Goal: Contribute content: Contribute content

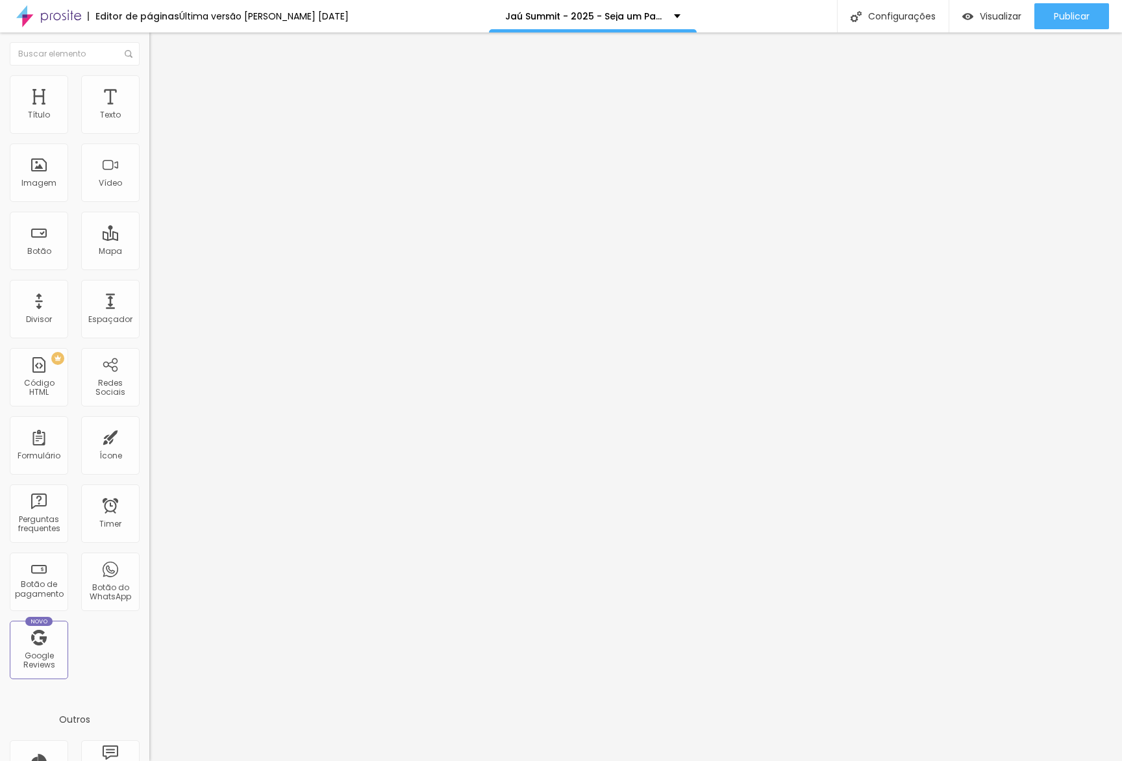
click at [161, 93] on span "Avançado" at bounding box center [182, 97] width 43 height 11
click at [149, 574] on div at bounding box center [223, 574] width 149 height 0
click at [149, 566] on div at bounding box center [223, 566] width 149 height 0
click at [149, 558] on div at bounding box center [223, 558] width 149 height 0
click at [149, 88] on li "Avançado" at bounding box center [223, 94] width 149 height 13
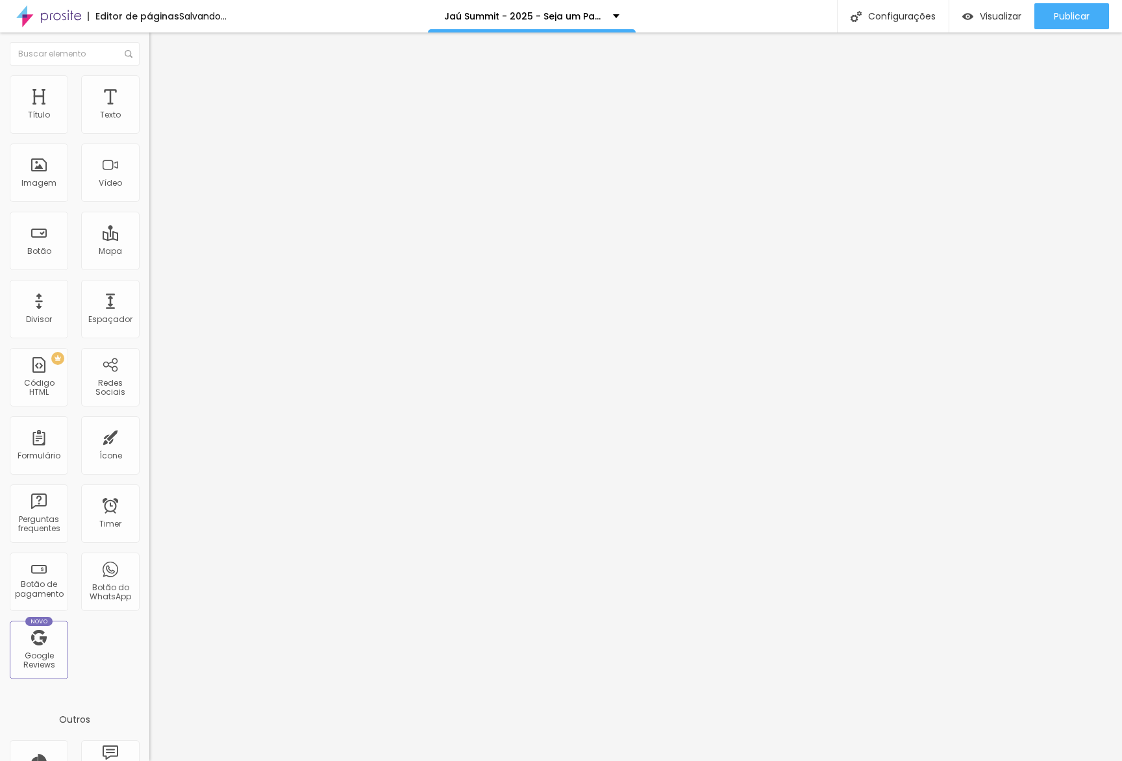
drag, startPoint x: 129, startPoint y: 343, endPoint x: 130, endPoint y: 329, distance: 15.0
click at [149, 574] on div at bounding box center [223, 574] width 149 height 0
drag, startPoint x: 131, startPoint y: 321, endPoint x: 120, endPoint y: 286, distance: 35.9
click at [149, 558] on li "Tablet" at bounding box center [223, 562] width 149 height 8
click at [149, 558] on div at bounding box center [223, 558] width 149 height 0
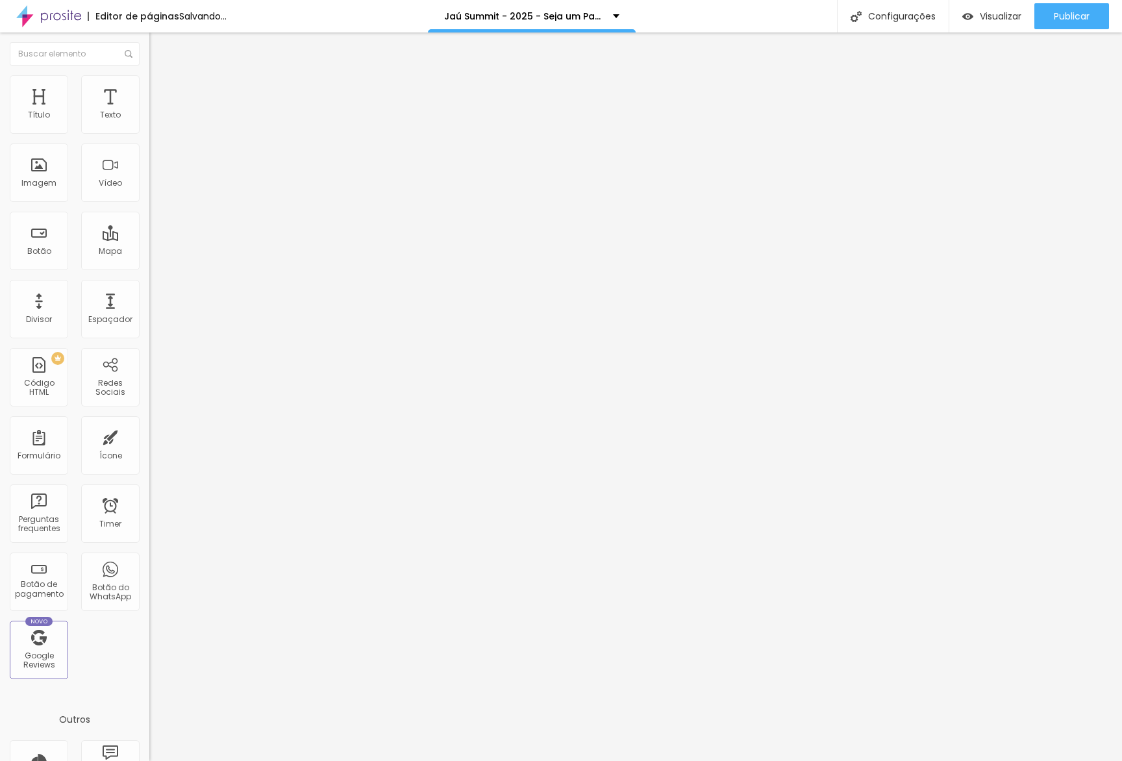
click at [149, 566] on div at bounding box center [223, 566] width 149 height 0
click at [161, 92] on span "Avançado" at bounding box center [182, 97] width 43 height 11
click at [149, 88] on li "Avançado" at bounding box center [223, 94] width 149 height 13
drag, startPoint x: 136, startPoint y: 301, endPoint x: 133, endPoint y: 294, distance: 7.3
click at [149, 551] on li "Celular" at bounding box center [223, 555] width 149 height 8
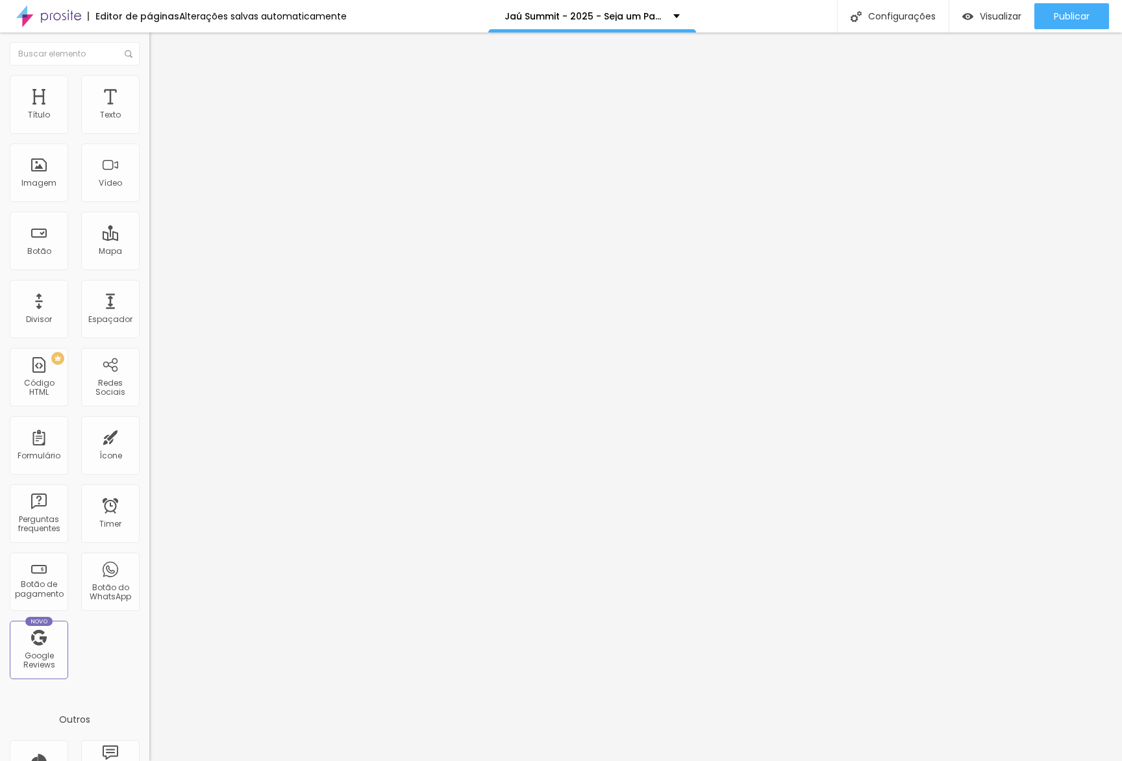
drag, startPoint x: 133, startPoint y: 292, endPoint x: 134, endPoint y: 316, distance: 23.4
click at [149, 551] on li "Celular" at bounding box center [223, 555] width 149 height 8
click at [149, 566] on div at bounding box center [223, 566] width 149 height 0
drag, startPoint x: 130, startPoint y: 337, endPoint x: 129, endPoint y: 300, distance: 37.0
click at [149, 566] on li "Desktop" at bounding box center [223, 570] width 149 height 8
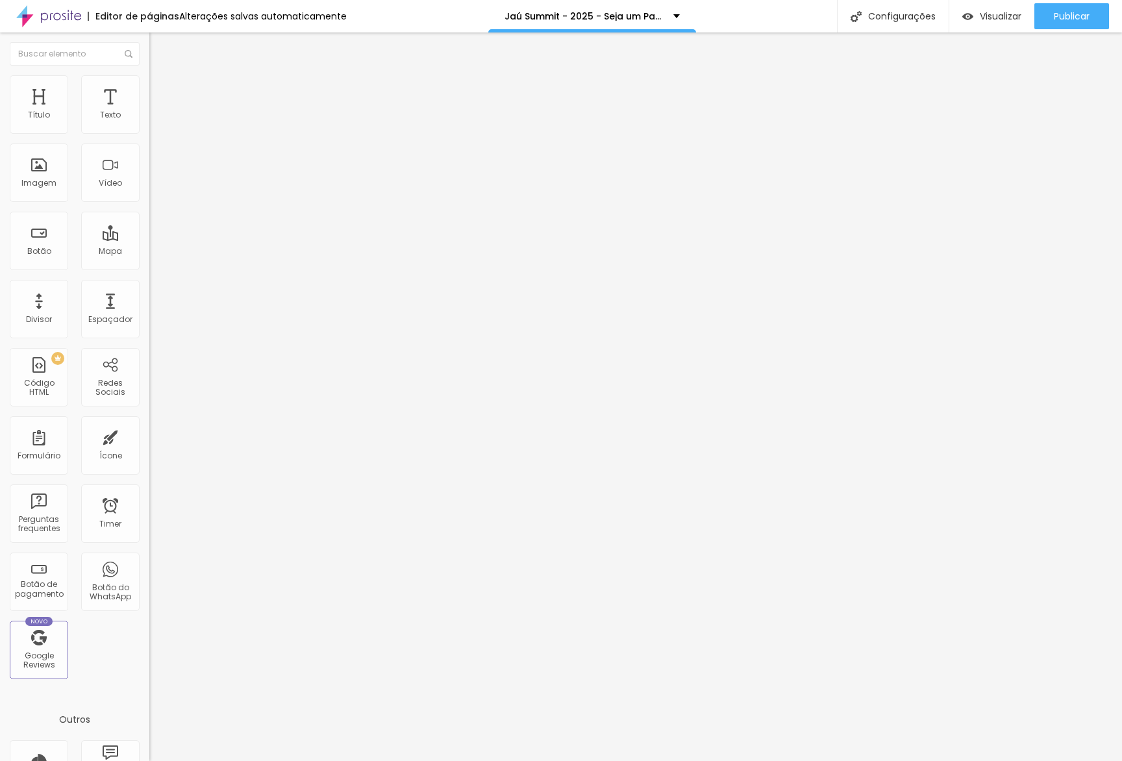
click at [149, 558] on div at bounding box center [223, 558] width 149 height 0
click at [149, 574] on div at bounding box center [223, 574] width 149 height 0
click at [149, 88] on li "Avançado" at bounding box center [223, 94] width 149 height 13
drag, startPoint x: 129, startPoint y: 312, endPoint x: 132, endPoint y: 323, distance: 11.5
click at [149, 566] on div at bounding box center [223, 566] width 149 height 0
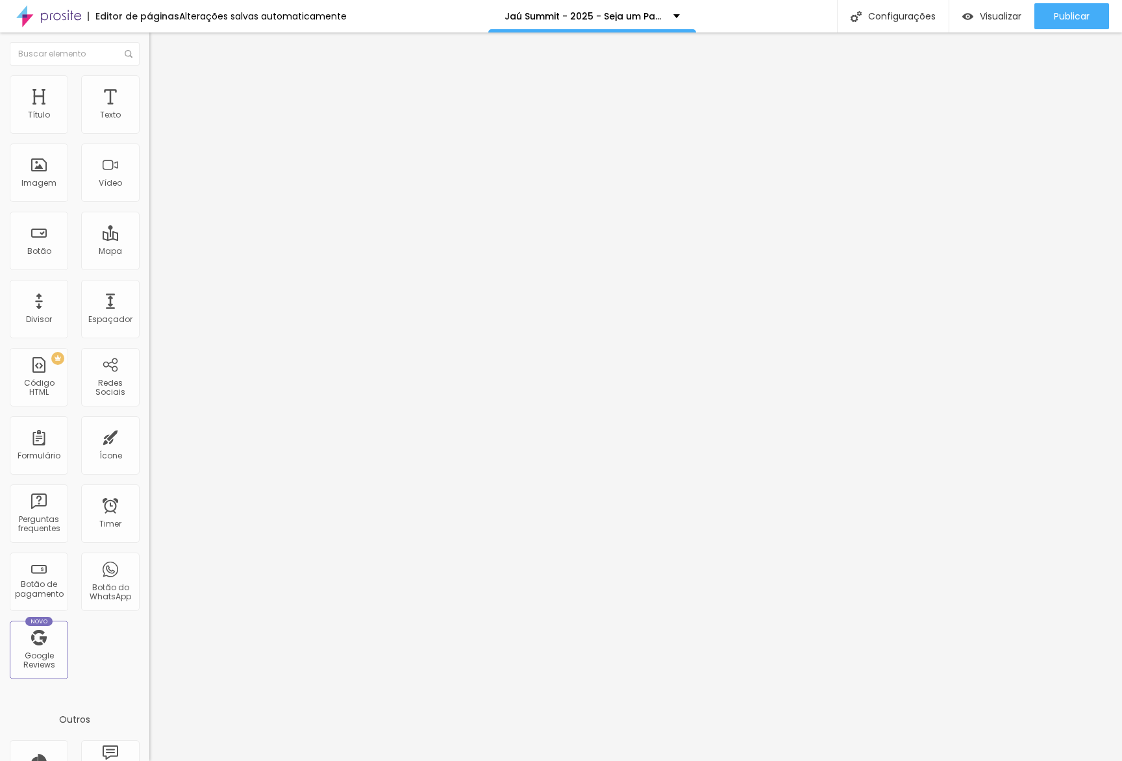
click at [149, 566] on li "Desktop" at bounding box center [223, 570] width 149 height 8
click at [149, 574] on div at bounding box center [223, 574] width 149 height 0
drag, startPoint x: 112, startPoint y: 87, endPoint x: 112, endPoint y: 109, distance: 22.1
click at [161, 92] on span "Avançado" at bounding box center [182, 97] width 43 height 11
drag, startPoint x: 124, startPoint y: 344, endPoint x: 129, endPoint y: 327, distance: 18.3
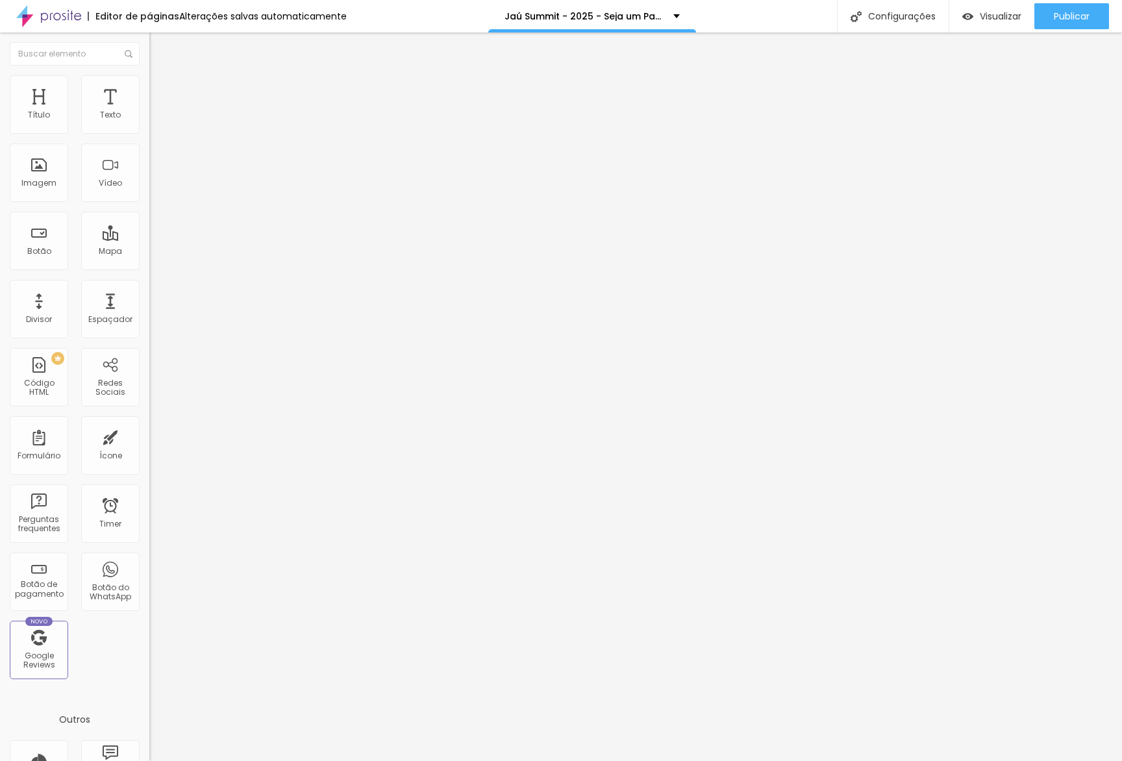
click at [149, 574] on div at bounding box center [223, 574] width 149 height 0
drag, startPoint x: 131, startPoint y: 321, endPoint x: 131, endPoint y: 305, distance: 16.2
click at [149, 566] on div at bounding box center [223, 566] width 149 height 0
click at [149, 558] on div at bounding box center [223, 558] width 149 height 0
click at [149, 88] on li "Avançado" at bounding box center [223, 94] width 149 height 13
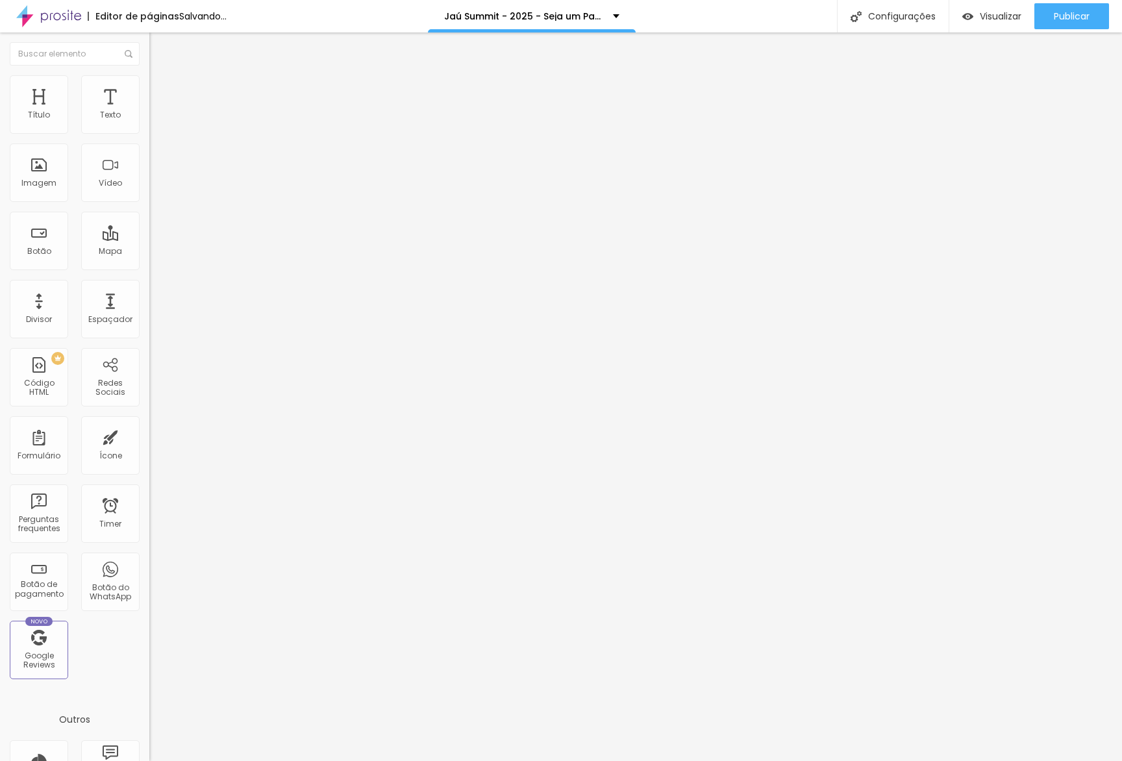
click at [149, 558] on li "Tablet" at bounding box center [223, 562] width 149 height 8
click at [149, 574] on div at bounding box center [223, 574] width 149 height 0
click at [149, 566] on div at bounding box center [223, 566] width 149 height 0
click at [149, 88] on img at bounding box center [155, 94] width 12 height 12
drag, startPoint x: 121, startPoint y: 343, endPoint x: 126, endPoint y: 322, distance: 21.3
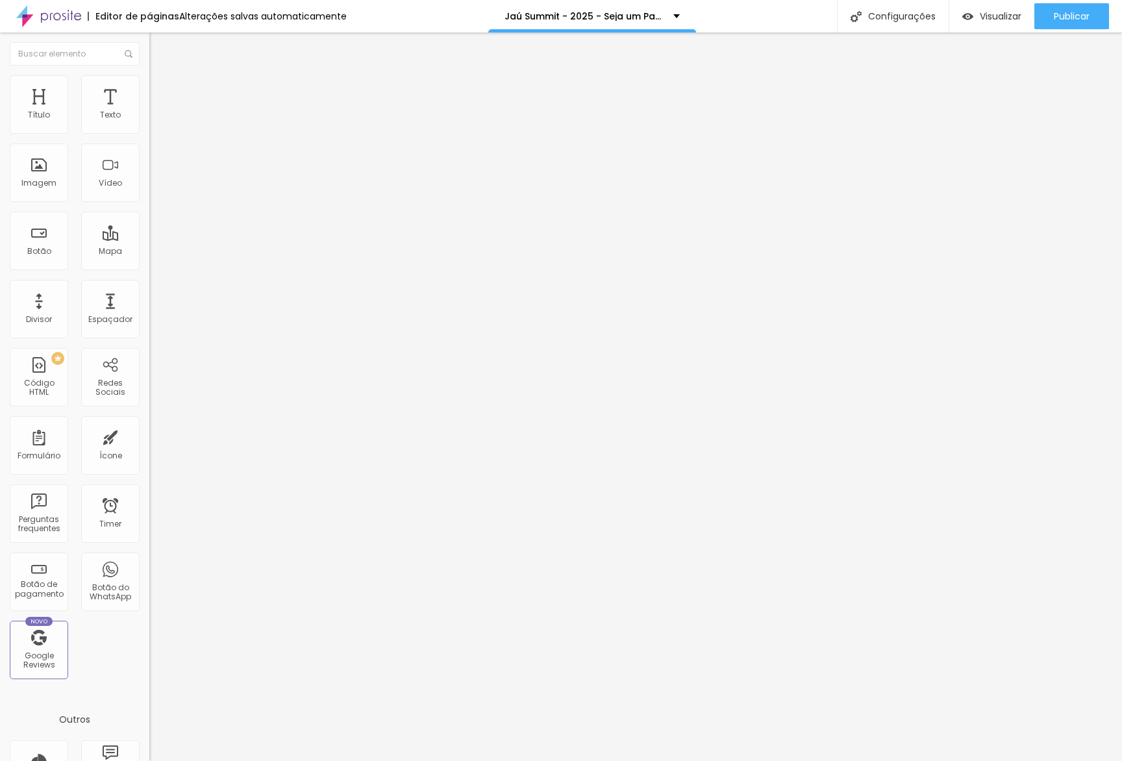
click at [149, 574] on div at bounding box center [223, 574] width 149 height 0
click at [149, 566] on div at bounding box center [223, 566] width 149 height 0
click at [149, 112] on div "Modo Encaixotado Encaixotado Completo" at bounding box center [223, 119] width 149 height 36
click at [149, 88] on li "Avançado" at bounding box center [223, 94] width 149 height 13
drag, startPoint x: 121, startPoint y: 312, endPoint x: 125, endPoint y: 326, distance: 14.8
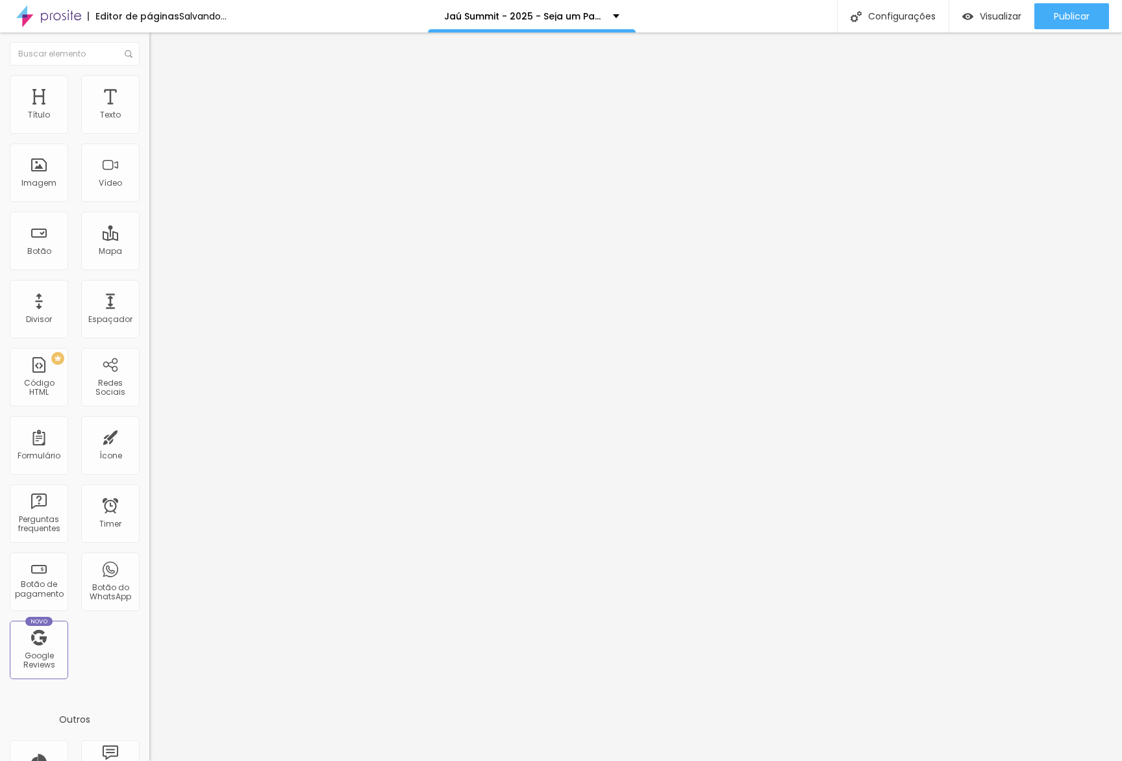
click at [149, 566] on div at bounding box center [223, 566] width 149 height 0
click at [149, 574] on div at bounding box center [223, 574] width 149 height 0
click at [149, 88] on img at bounding box center [155, 94] width 12 height 12
click at [149, 566] on li "Desktop" at bounding box center [223, 570] width 149 height 8
click at [149, 574] on div at bounding box center [223, 574] width 149 height 0
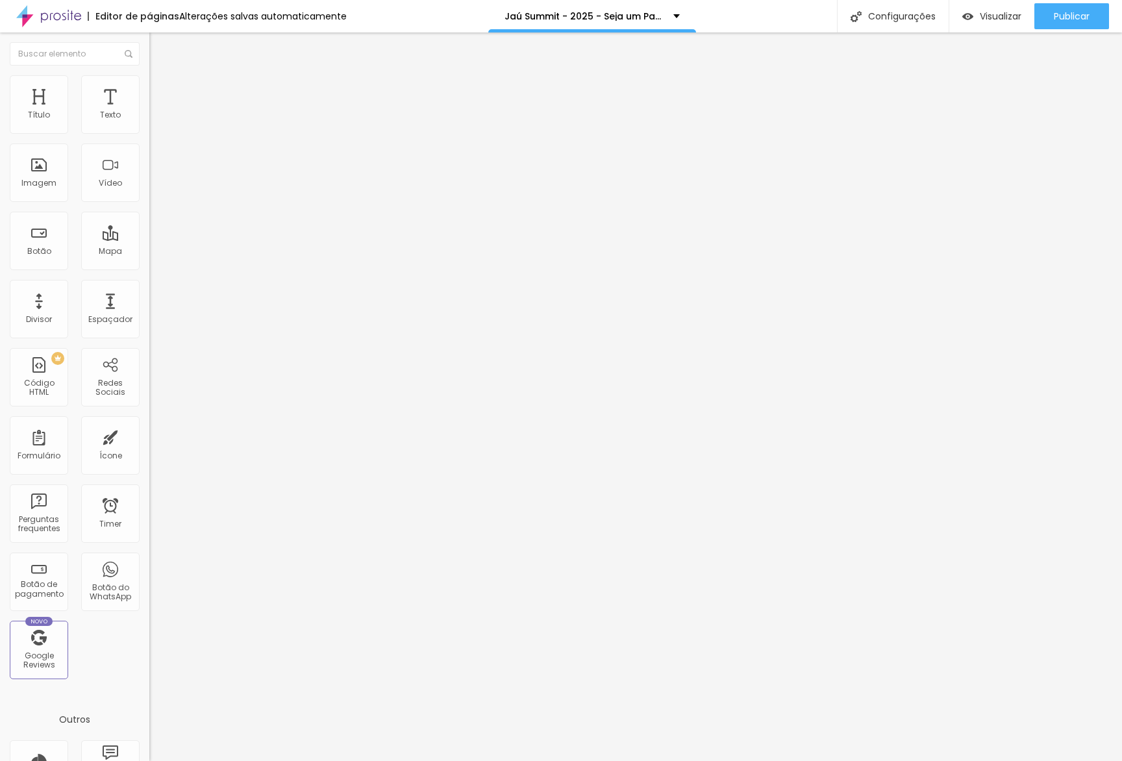
click at [149, 88] on img at bounding box center [155, 94] width 12 height 12
click at [149, 558] on li "Tablet" at bounding box center [223, 562] width 149 height 8
drag, startPoint x: 133, startPoint y: 290, endPoint x: 136, endPoint y: 304, distance: 14.5
click at [149, 558] on div at bounding box center [223, 558] width 149 height 0
click at [149, 566] on div at bounding box center [223, 566] width 149 height 0
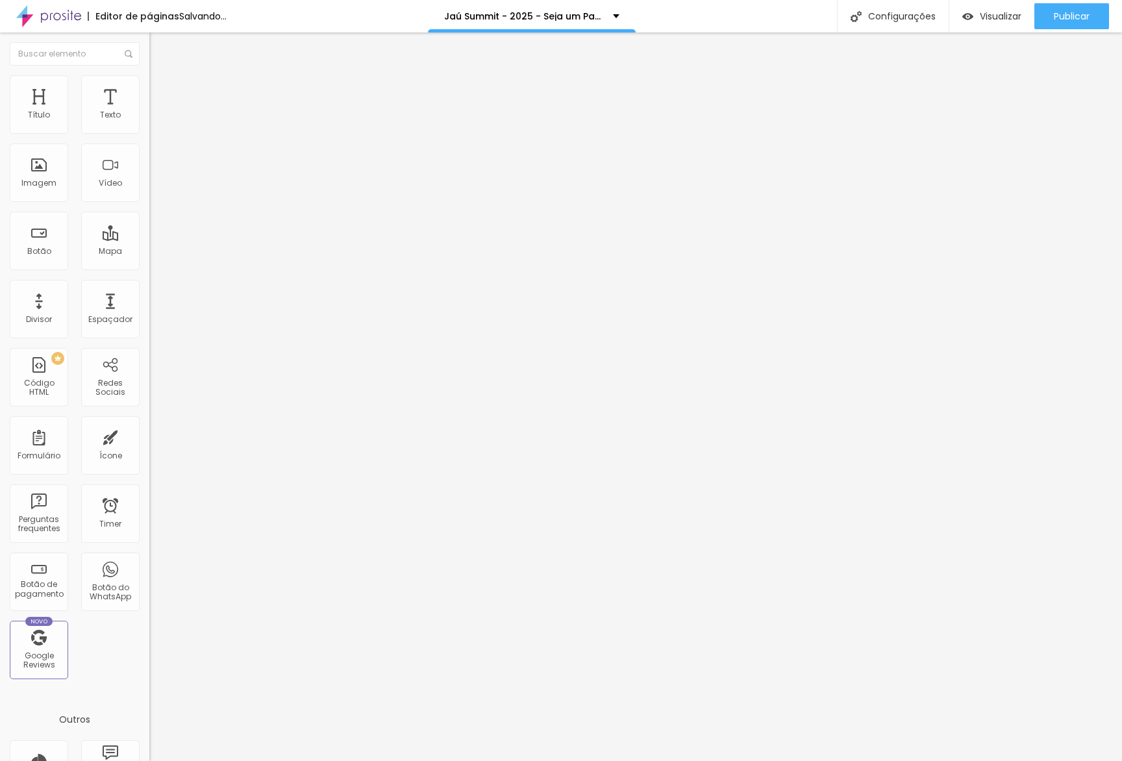
click at [161, 94] on span "Avançado" at bounding box center [182, 97] width 43 height 11
drag, startPoint x: 140, startPoint y: 309, endPoint x: 129, endPoint y: 309, distance: 11.7
click at [149, 566] on div at bounding box center [223, 566] width 149 height 0
click at [149, 551] on li "Celular" at bounding box center [223, 555] width 149 height 8
drag, startPoint x: 136, startPoint y: 290, endPoint x: 144, endPoint y: 293, distance: 8.2
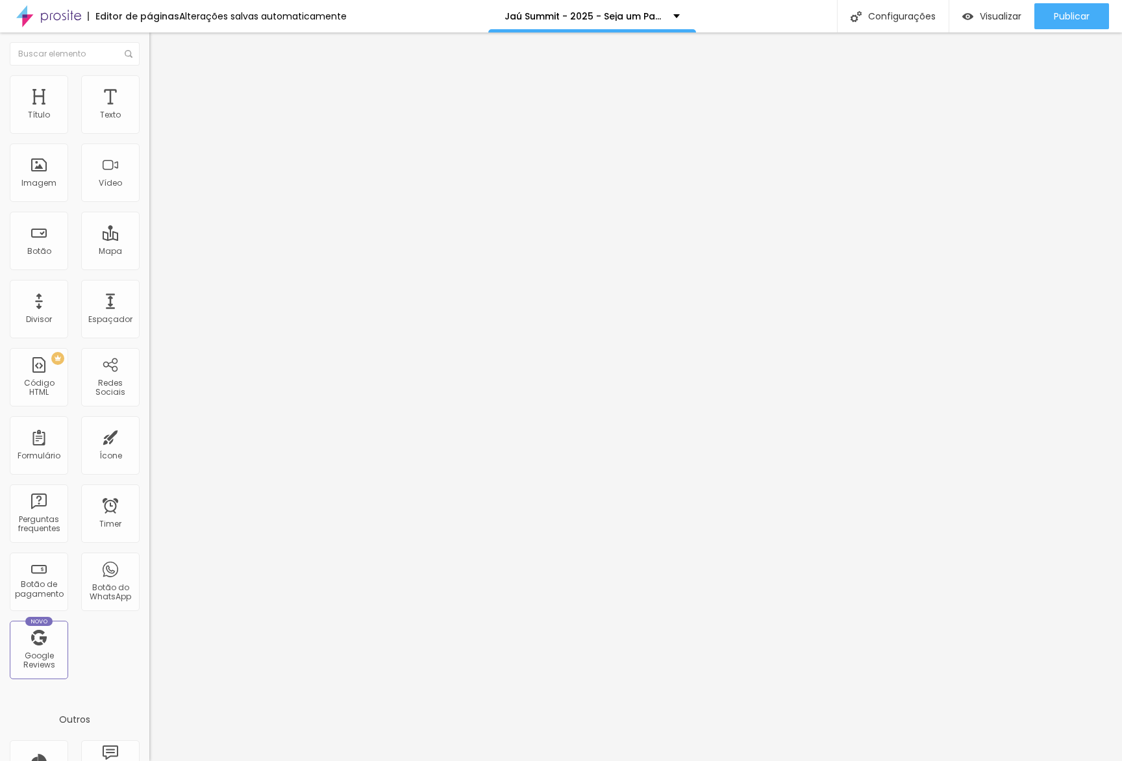
click at [149, 558] on div at bounding box center [223, 558] width 149 height 0
click at [149, 112] on div "Modo Encaixotado Encaixotado Completo" at bounding box center [223, 119] width 149 height 36
click at [149, 100] on li "Avançado" at bounding box center [223, 94] width 149 height 13
drag, startPoint x: 131, startPoint y: 316, endPoint x: 137, endPoint y: 292, distance: 25.4
click at [149, 566] on div at bounding box center [223, 566] width 149 height 0
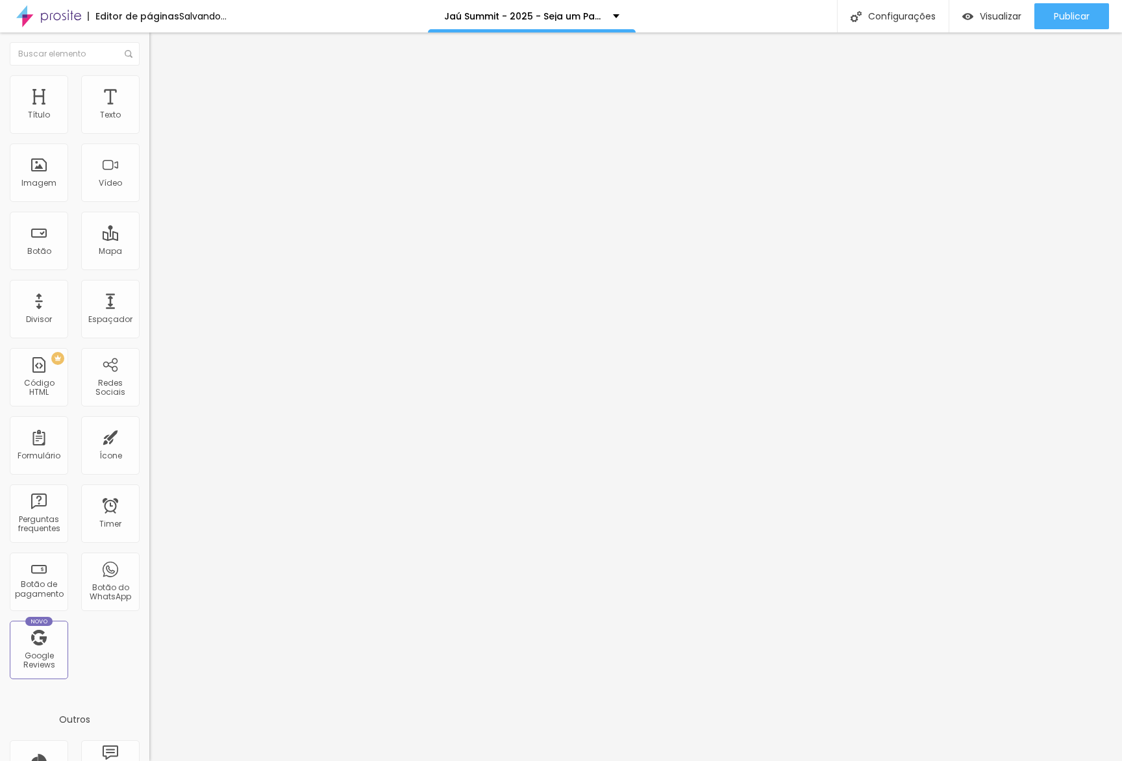
click at [149, 558] on div at bounding box center [223, 558] width 149 height 0
click at [161, 96] on span "Avançado" at bounding box center [182, 97] width 43 height 11
drag, startPoint x: 108, startPoint y: 271, endPoint x: 123, endPoint y: 288, distance: 22.5
click at [149, 543] on div "Visível nos dispositivos Celular Tablet Desktop" at bounding box center [223, 558] width 149 height 31
click at [149, 558] on div at bounding box center [223, 558] width 149 height 0
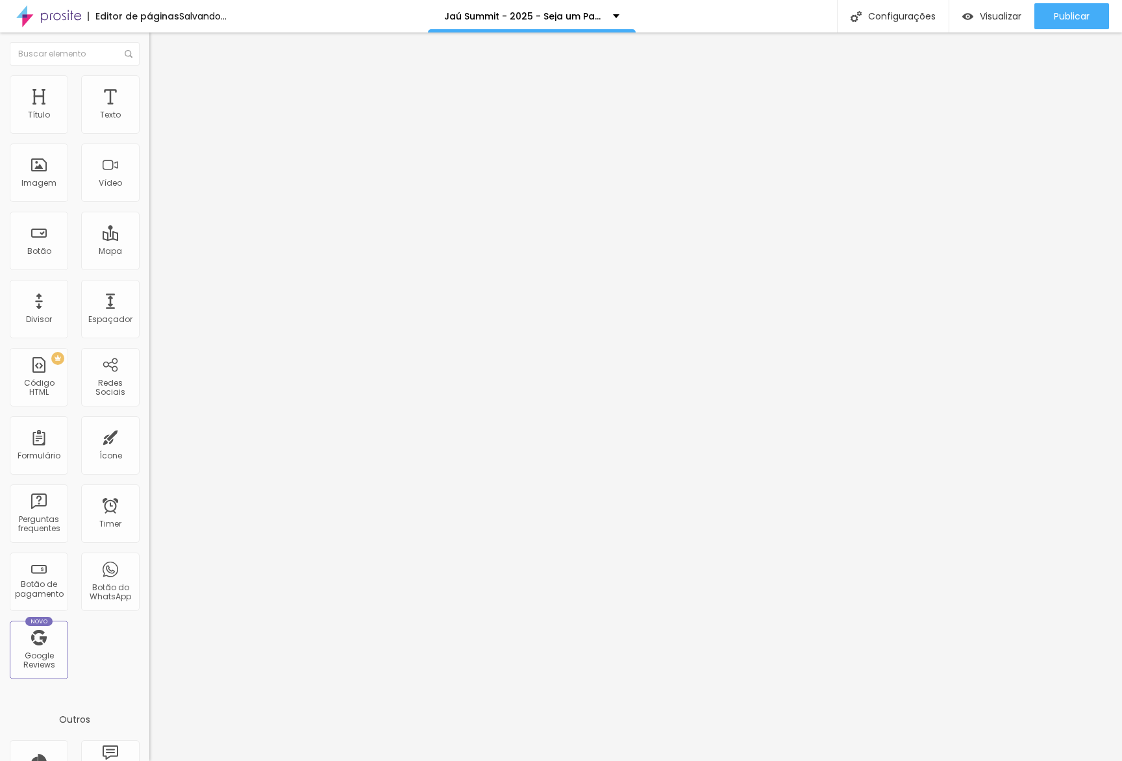
click at [149, 566] on div at bounding box center [223, 566] width 149 height 0
click at [149, 88] on img at bounding box center [155, 94] width 12 height 12
click at [149, 551] on li "Celular" at bounding box center [223, 555] width 149 height 8
click at [149, 558] on li "Tablet" at bounding box center [223, 562] width 149 height 8
drag, startPoint x: 129, startPoint y: 283, endPoint x: 125, endPoint y: 307, distance: 24.3
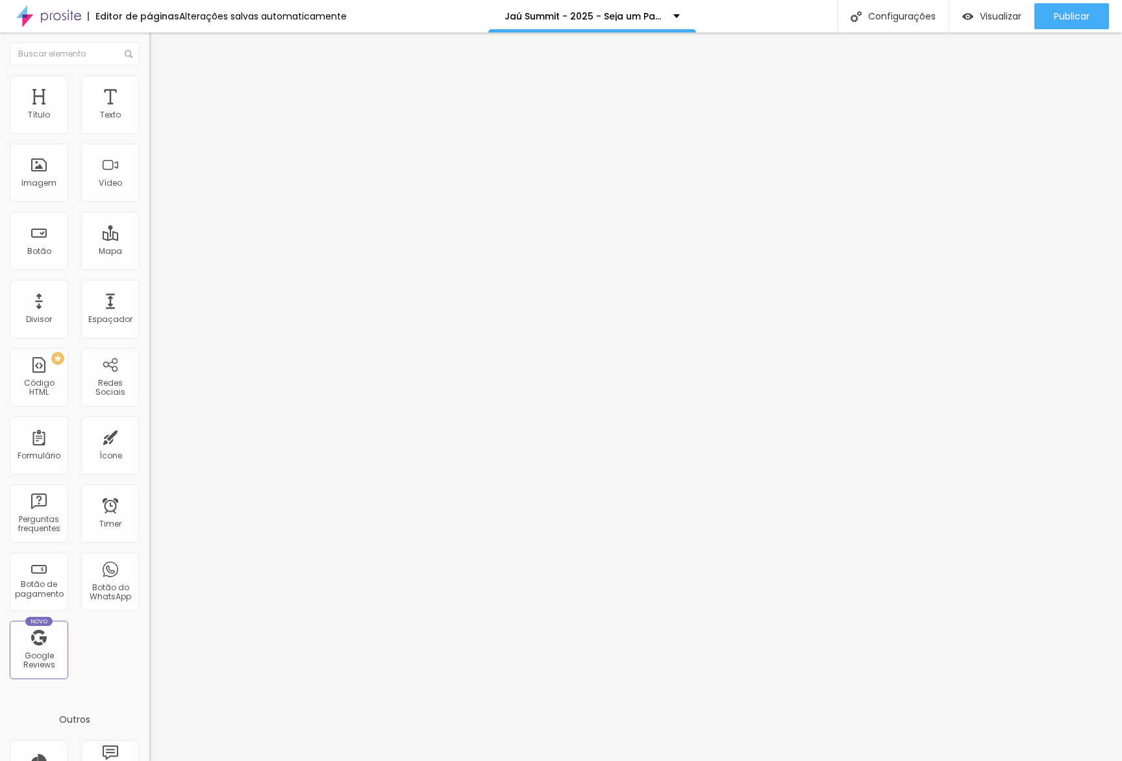
click at [149, 558] on div at bounding box center [223, 558] width 149 height 0
click at [149, 566] on div at bounding box center [223, 566] width 149 height 0
click at [149, 101] on li "Avançado" at bounding box center [223, 94] width 149 height 13
click at [149, 574] on div at bounding box center [223, 574] width 149 height 0
drag, startPoint x: 131, startPoint y: 317, endPoint x: 131, endPoint y: 306, distance: 10.4
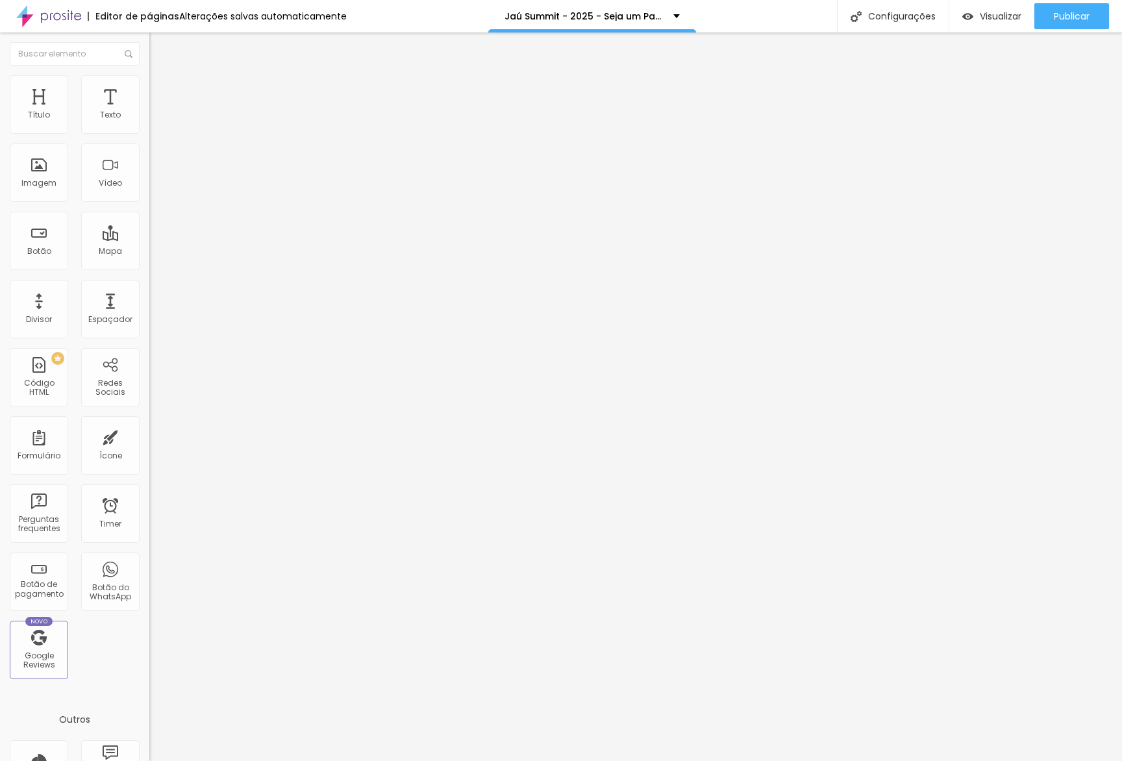
click at [149, 566] on div at bounding box center [223, 566] width 149 height 0
click at [149, 558] on div at bounding box center [223, 558] width 149 height 0
click at [161, 94] on span "Avançado" at bounding box center [182, 97] width 43 height 11
drag, startPoint x: 130, startPoint y: 290, endPoint x: 129, endPoint y: 306, distance: 16.9
click at [149, 558] on div at bounding box center [223, 558] width 149 height 0
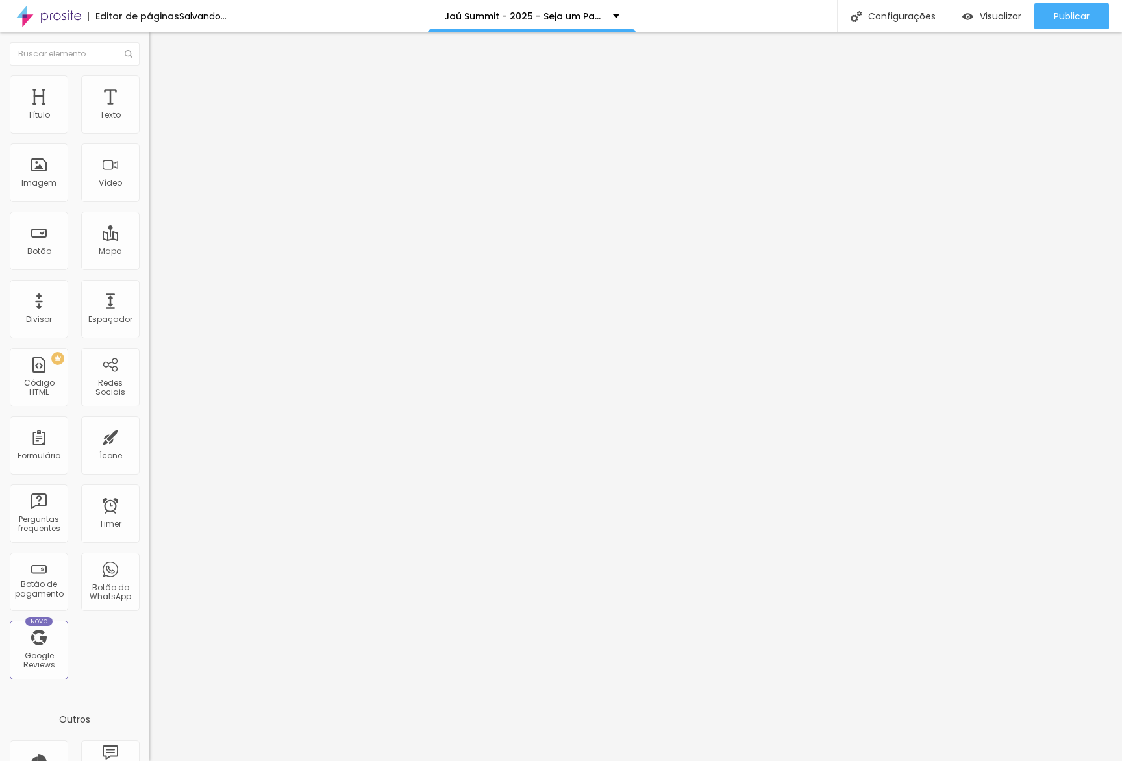
click at [149, 566] on div at bounding box center [223, 566] width 149 height 0
click at [149, 574] on div at bounding box center [223, 574] width 149 height 0
click at [149, 88] on li "Avançado" at bounding box center [223, 94] width 149 height 13
click at [149, 566] on li "Desktop" at bounding box center [223, 570] width 149 height 8
drag, startPoint x: 126, startPoint y: 317, endPoint x: 130, endPoint y: 295, distance: 21.8
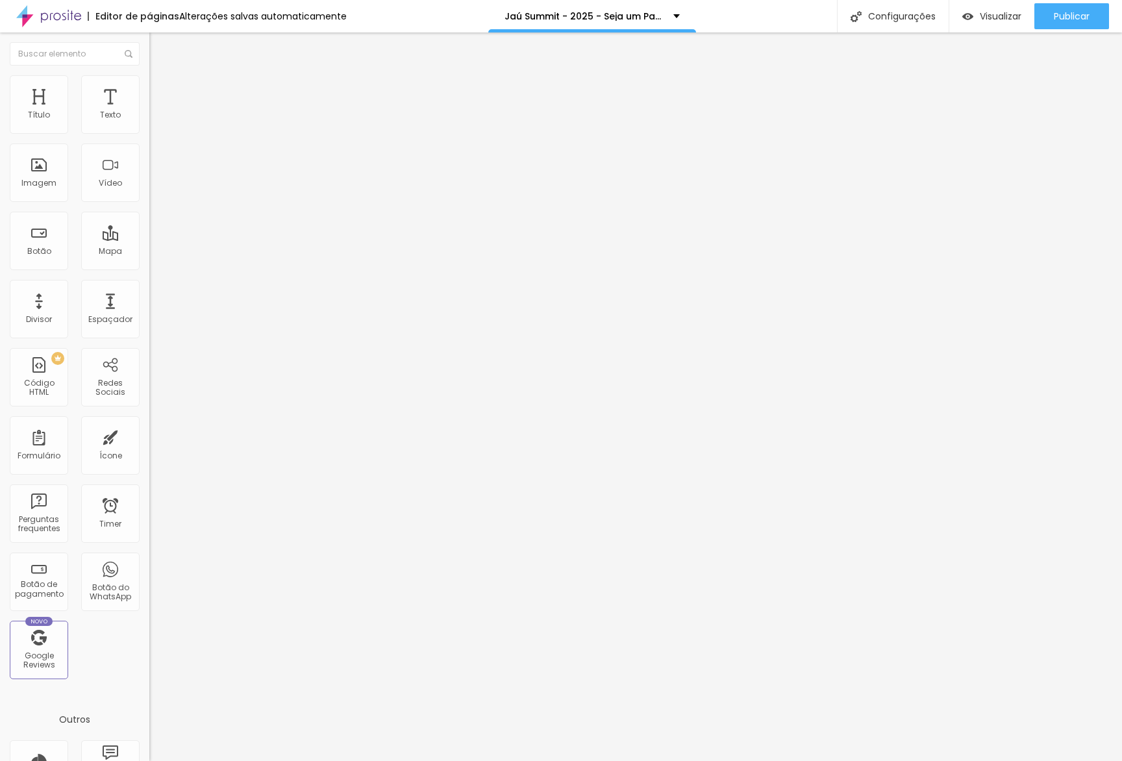
click at [149, 566] on div at bounding box center [223, 566] width 149 height 0
click at [149, 558] on div at bounding box center [223, 558] width 149 height 0
click at [149, 574] on div at bounding box center [223, 574] width 149 height 0
click at [161, 94] on span "Avançado" at bounding box center [182, 97] width 43 height 11
click at [149, 558] on div at bounding box center [223, 558] width 149 height 0
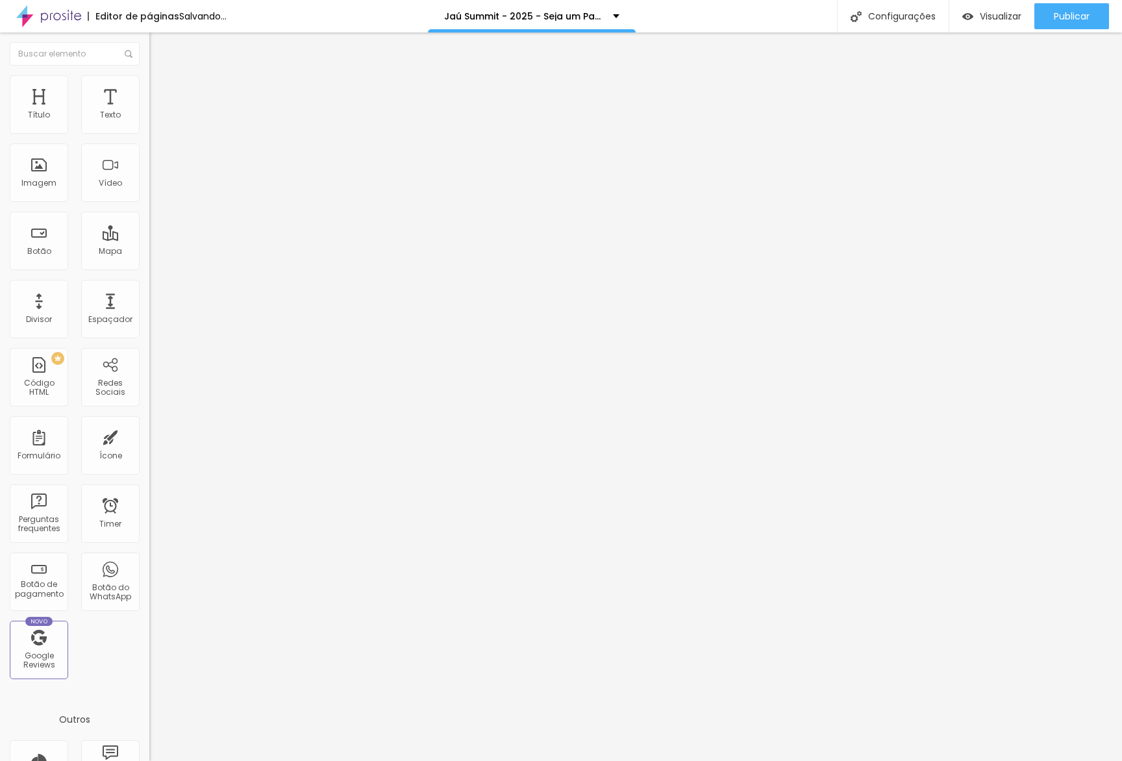
click at [149, 566] on div at bounding box center [223, 566] width 149 height 0
click at [149, 566] on li "Desktop" at bounding box center [223, 570] width 149 height 8
drag, startPoint x: 128, startPoint y: 343, endPoint x: 116, endPoint y: 342, distance: 12.4
click at [149, 574] on div at bounding box center [223, 574] width 149 height 0
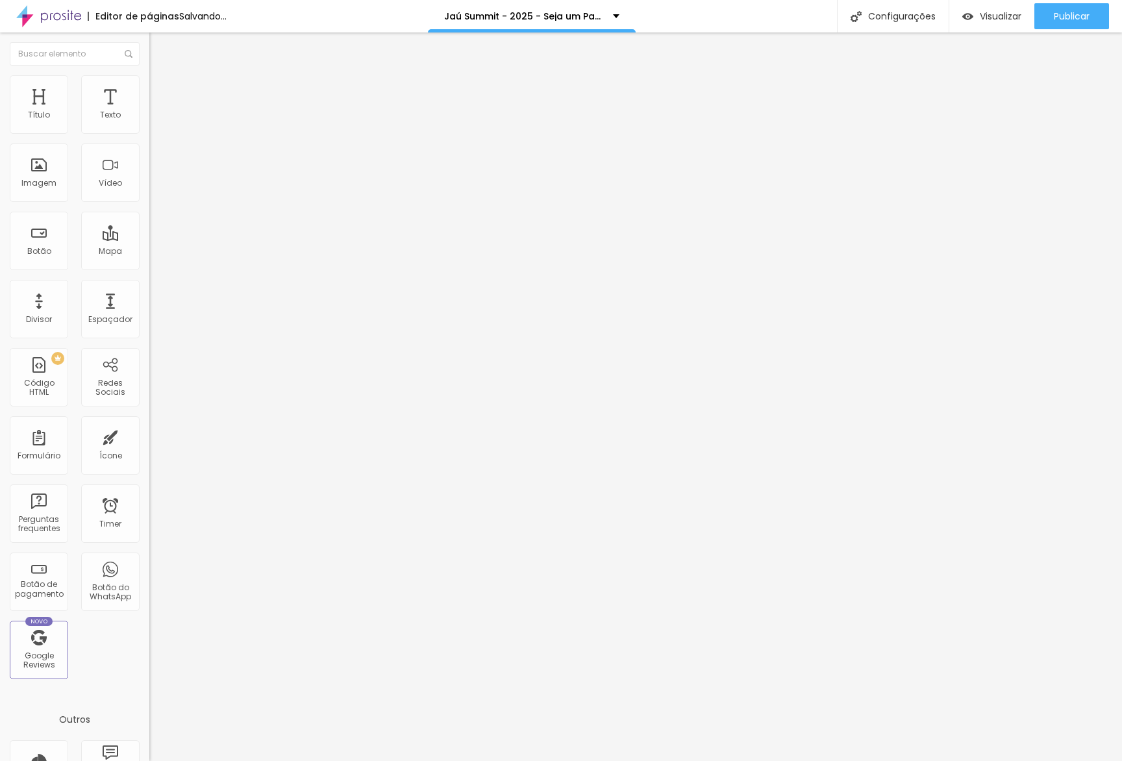
drag, startPoint x: 133, startPoint y: 309, endPoint x: 128, endPoint y: 281, distance: 29.0
click at [149, 558] on li "Tablet" at bounding box center [223, 562] width 149 height 8
click at [149, 551] on li "Celular" at bounding box center [223, 555] width 149 height 8
click at [149, 558] on div at bounding box center [223, 558] width 149 height 0
click at [149, 566] on div at bounding box center [223, 566] width 149 height 0
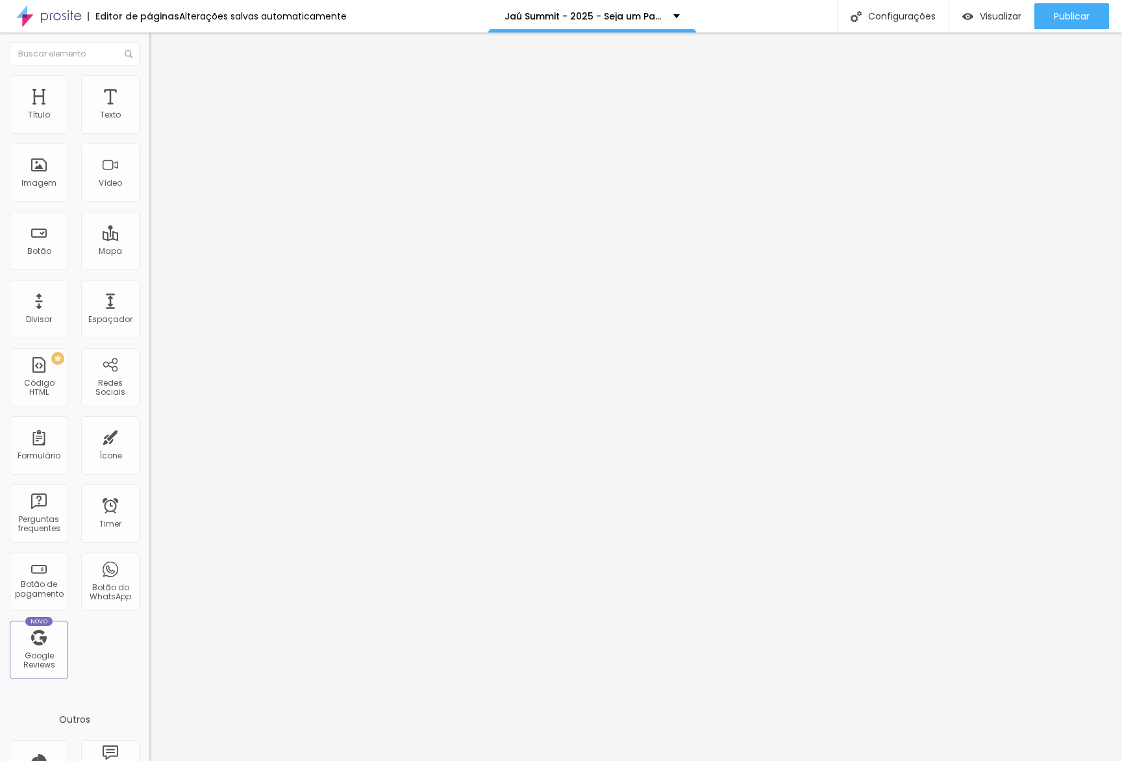
drag, startPoint x: 130, startPoint y: 340, endPoint x: 136, endPoint y: 310, distance: 29.9
click at [149, 574] on div at bounding box center [223, 574] width 149 height 0
click at [149, 566] on div at bounding box center [223, 566] width 149 height 0
click at [149, 558] on div at bounding box center [223, 558] width 149 height 0
click at [161, 93] on span "Avançado" at bounding box center [182, 97] width 43 height 11
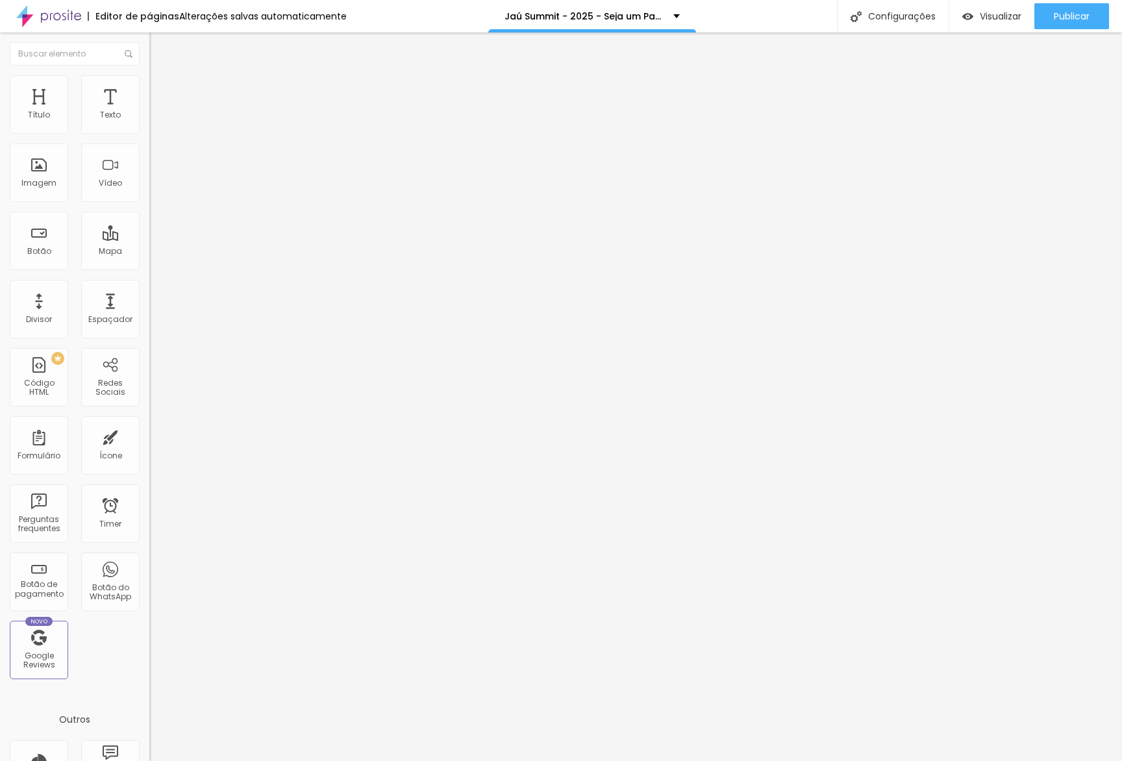
click at [149, 558] on div at bounding box center [223, 558] width 149 height 0
drag, startPoint x: 129, startPoint y: 314, endPoint x: 125, endPoint y: 337, distance: 23.7
click at [149, 566] on div at bounding box center [223, 566] width 149 height 0
drag, startPoint x: 125, startPoint y: 337, endPoint x: 149, endPoint y: 356, distance: 30.0
click at [149, 574] on div at bounding box center [223, 574] width 149 height 0
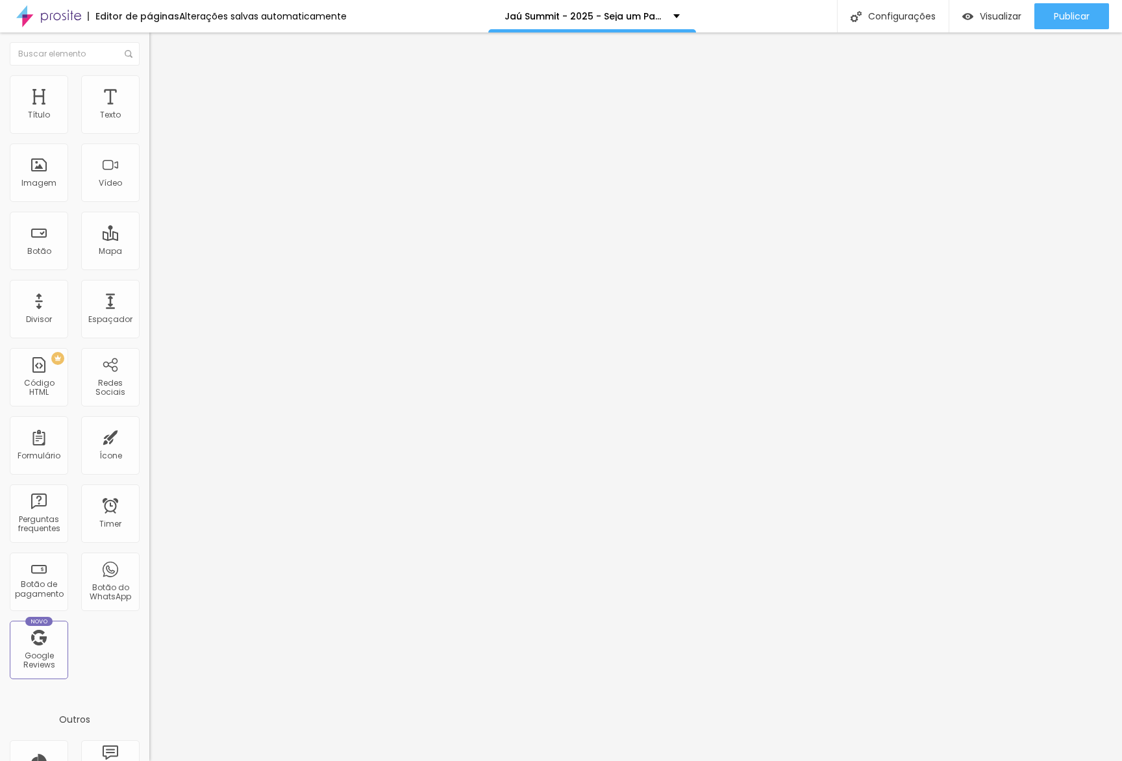
click at [161, 95] on span "Avançado" at bounding box center [182, 97] width 43 height 11
click at [149, 558] on div at bounding box center [223, 558] width 149 height 0
drag, startPoint x: 125, startPoint y: 314, endPoint x: 125, endPoint y: 321, distance: 6.5
click at [149, 566] on div at bounding box center [223, 566] width 149 height 0
click at [149, 574] on div at bounding box center [223, 574] width 149 height 0
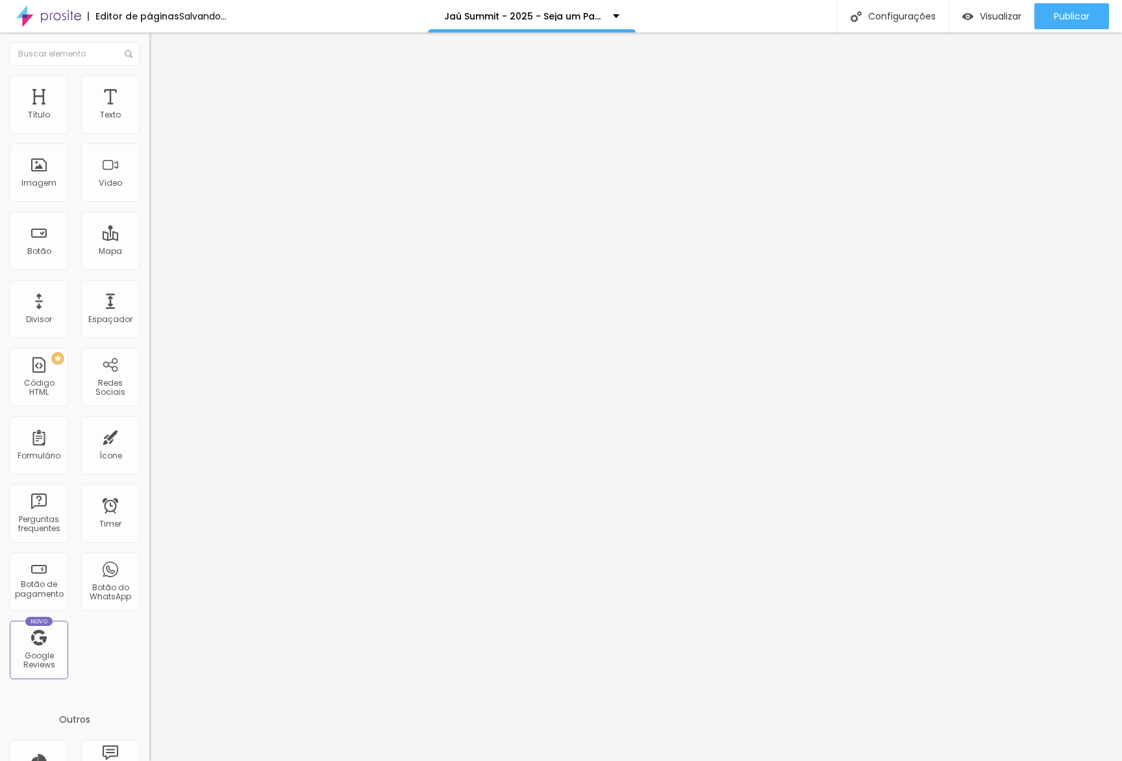
click at [149, 88] on li "Avançado" at bounding box center [223, 94] width 149 height 13
drag, startPoint x: 126, startPoint y: 290, endPoint x: 126, endPoint y: 316, distance: 26.6
click at [149, 558] on div at bounding box center [223, 558] width 149 height 0
click at [149, 566] on div at bounding box center [223, 566] width 149 height 0
click at [149, 574] on div at bounding box center [223, 574] width 149 height 0
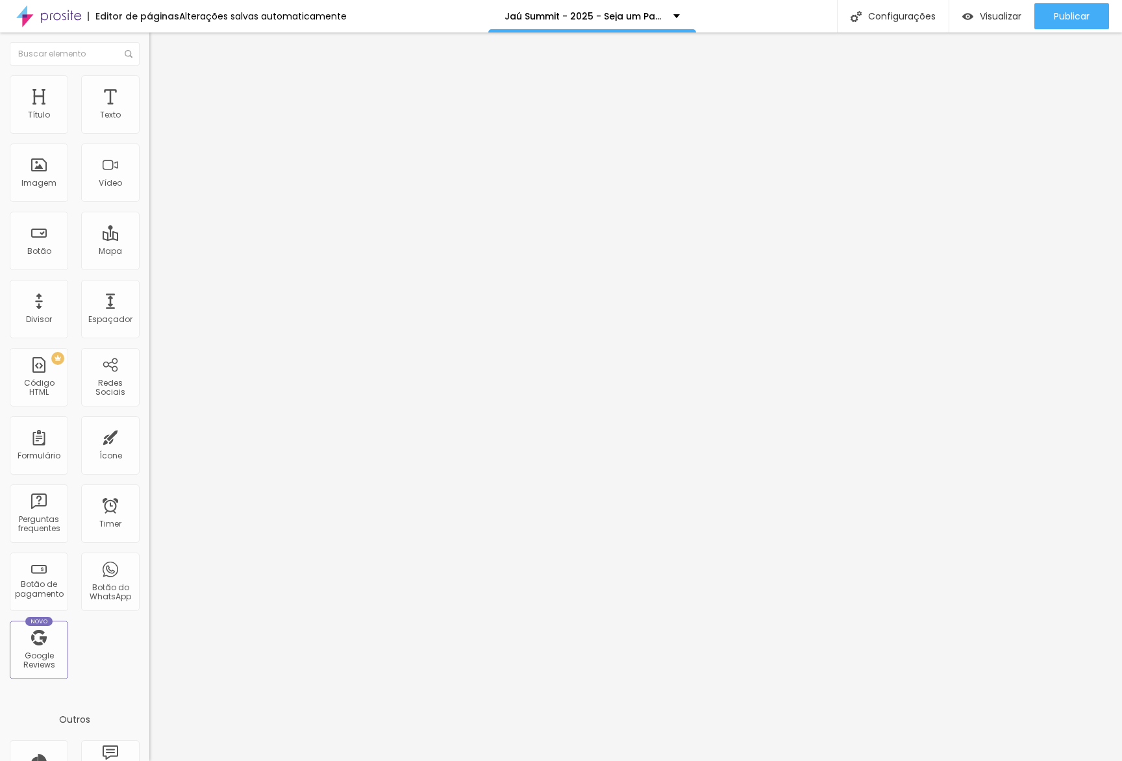
click at [161, 94] on span "Avançado" at bounding box center [182, 97] width 43 height 11
click at [149, 558] on div at bounding box center [223, 558] width 149 height 0
click at [149, 566] on div at bounding box center [223, 566] width 149 height 0
click at [149, 574] on div at bounding box center [223, 574] width 149 height 0
click at [149, 92] on ul "Conteúdo Estilo Avançado" at bounding box center [223, 81] width 149 height 39
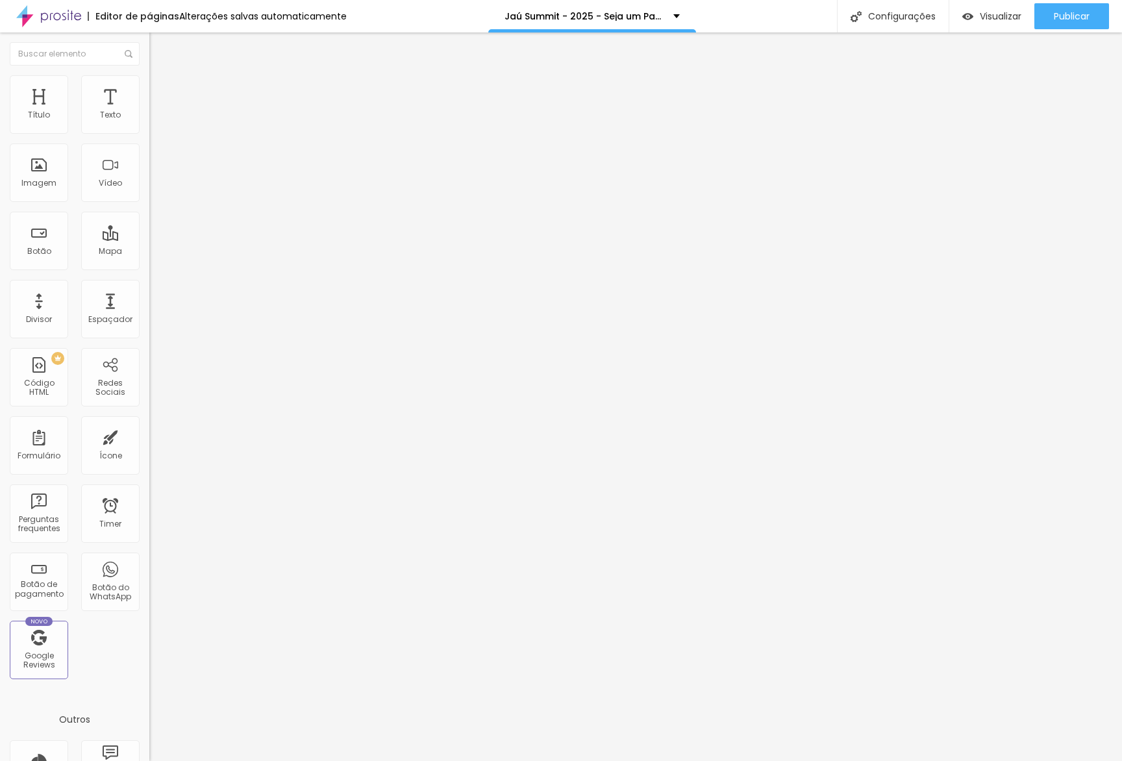
click at [161, 92] on span "Avançado" at bounding box center [182, 97] width 43 height 11
drag, startPoint x: 121, startPoint y: 293, endPoint x: 123, endPoint y: 307, distance: 13.9
click at [149, 558] on div at bounding box center [223, 558] width 149 height 0
drag, startPoint x: 123, startPoint y: 310, endPoint x: 131, endPoint y: 336, distance: 26.9
click at [149, 566] on div at bounding box center [223, 566] width 149 height 0
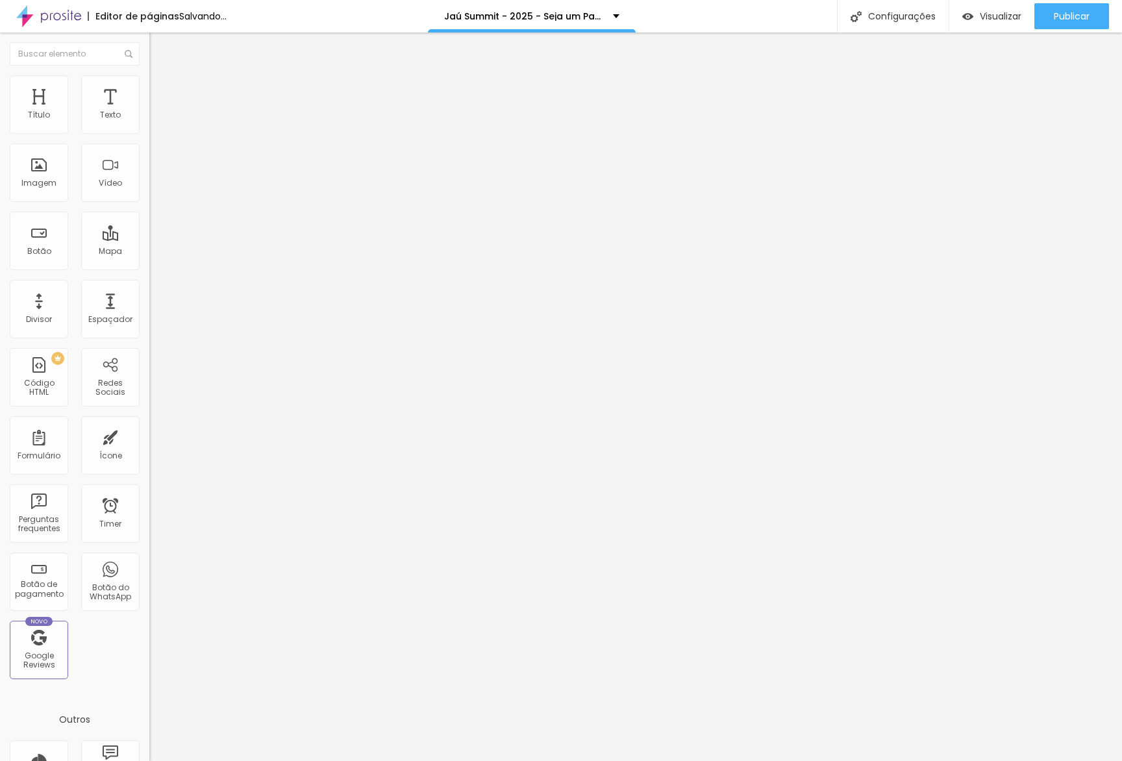
drag, startPoint x: 131, startPoint y: 338, endPoint x: 141, endPoint y: 345, distance: 12.6
click at [149, 574] on div at bounding box center [223, 574] width 149 height 0
click at [149, 101] on li "Avançado" at bounding box center [223, 94] width 149 height 13
click at [149, 551] on li "Celular" at bounding box center [223, 555] width 149 height 8
click at [149, 566] on div at bounding box center [223, 566] width 149 height 0
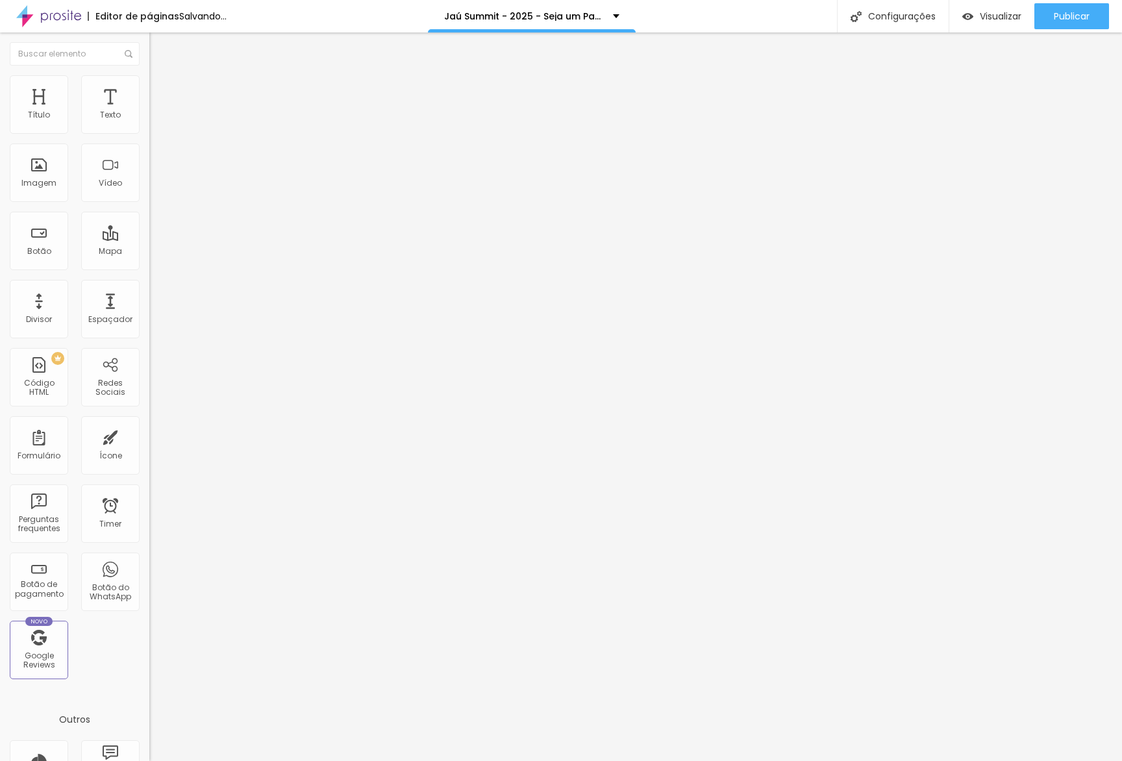
drag, startPoint x: 129, startPoint y: 288, endPoint x: 130, endPoint y: 307, distance: 19.5
click at [149, 558] on div at bounding box center [223, 558] width 149 height 0
click at [149, 574] on div at bounding box center [223, 574] width 149 height 0
click at [149, 88] on li "Avançado" at bounding box center [223, 94] width 149 height 13
drag, startPoint x: 131, startPoint y: 290, endPoint x: 123, endPoint y: 312, distance: 24.0
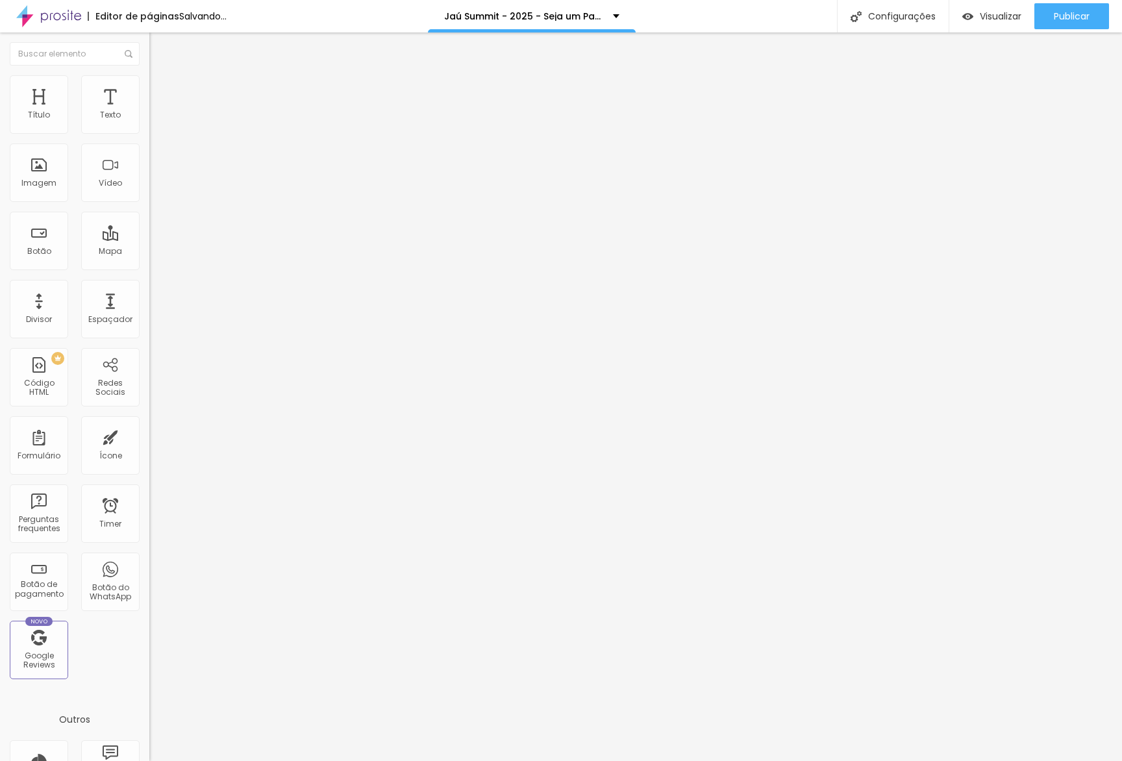
click at [149, 558] on div at bounding box center [223, 558] width 149 height 0
drag, startPoint x: 123, startPoint y: 312, endPoint x: 124, endPoint y: 336, distance: 24.0
click at [149, 566] on div at bounding box center [223, 566] width 149 height 0
drag, startPoint x: 125, startPoint y: 340, endPoint x: 143, endPoint y: 343, distance: 19.1
click at [149, 574] on div at bounding box center [223, 574] width 149 height 0
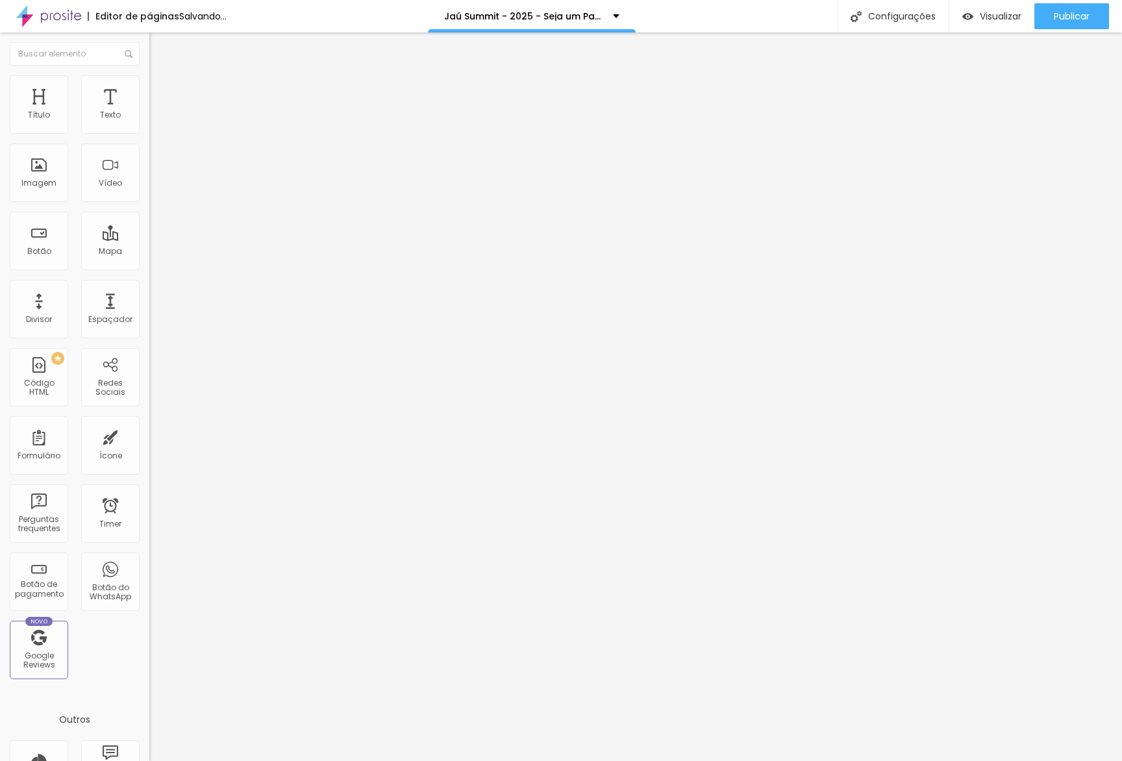
click at [149, 81] on ul "Conteúdo Estilo Avançado" at bounding box center [223, 81] width 149 height 39
click at [149, 88] on li "Avançado" at bounding box center [223, 94] width 149 height 13
click at [161, 92] on span "Avançado" at bounding box center [182, 97] width 43 height 11
click at [149, 558] on div at bounding box center [223, 558] width 149 height 0
click at [149, 566] on div at bounding box center [223, 566] width 149 height 0
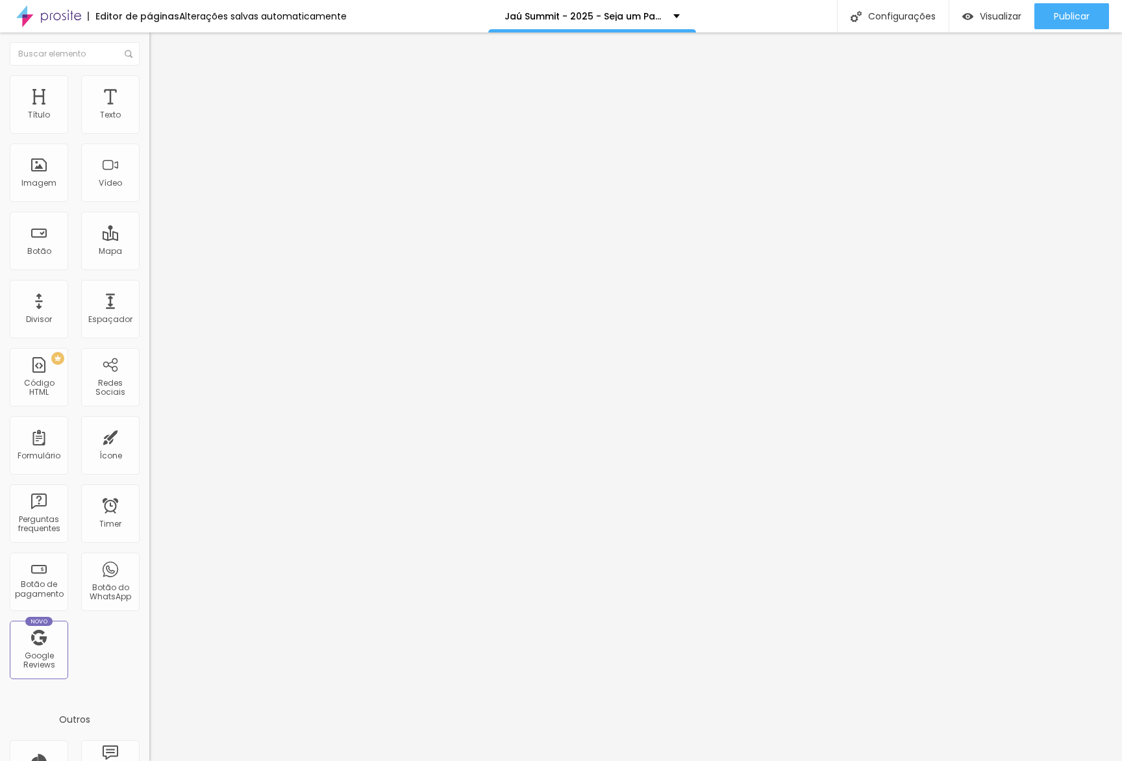
drag, startPoint x: 126, startPoint y: 334, endPoint x: 143, endPoint y: 342, distance: 18.3
click at [149, 574] on div at bounding box center [223, 574] width 149 height 0
click at [149, 101] on li "Avançado" at bounding box center [223, 94] width 149 height 13
drag, startPoint x: 129, startPoint y: 293, endPoint x: 127, endPoint y: 325, distance: 31.9
click at [149, 558] on div at bounding box center [223, 558] width 149 height 0
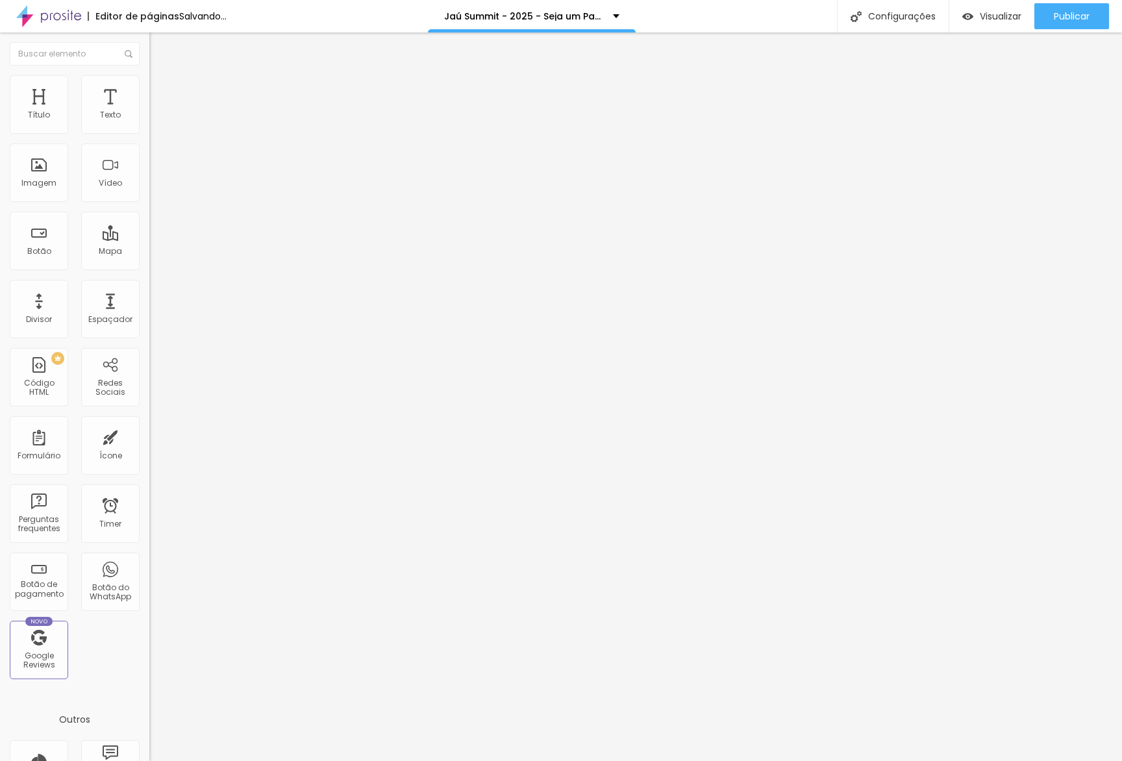
click at [149, 558] on li "Tablet" at bounding box center [223, 562] width 149 height 8
drag, startPoint x: 131, startPoint y: 318, endPoint x: 130, endPoint y: 331, distance: 13.7
click at [149, 566] on div at bounding box center [223, 566] width 149 height 0
click at [149, 566] on li "Desktop" at bounding box center [223, 570] width 149 height 8
click at [149, 574] on div at bounding box center [223, 574] width 149 height 0
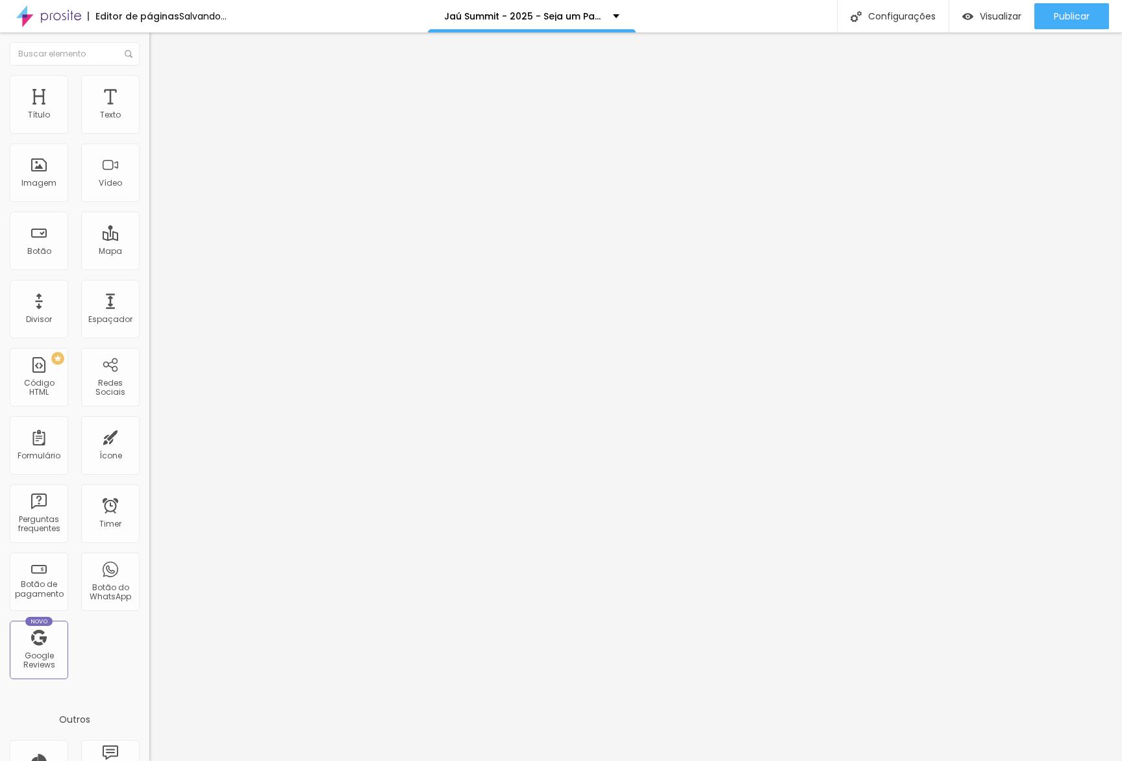
click at [149, 88] on li "Avançado" at bounding box center [223, 94] width 149 height 13
click at [149, 558] on div at bounding box center [223, 558] width 149 height 0
click at [149, 566] on div at bounding box center [223, 566] width 149 height 0
click at [149, 574] on div at bounding box center [223, 574] width 149 height 0
click at [149, 88] on li "Avançado" at bounding box center [223, 94] width 149 height 13
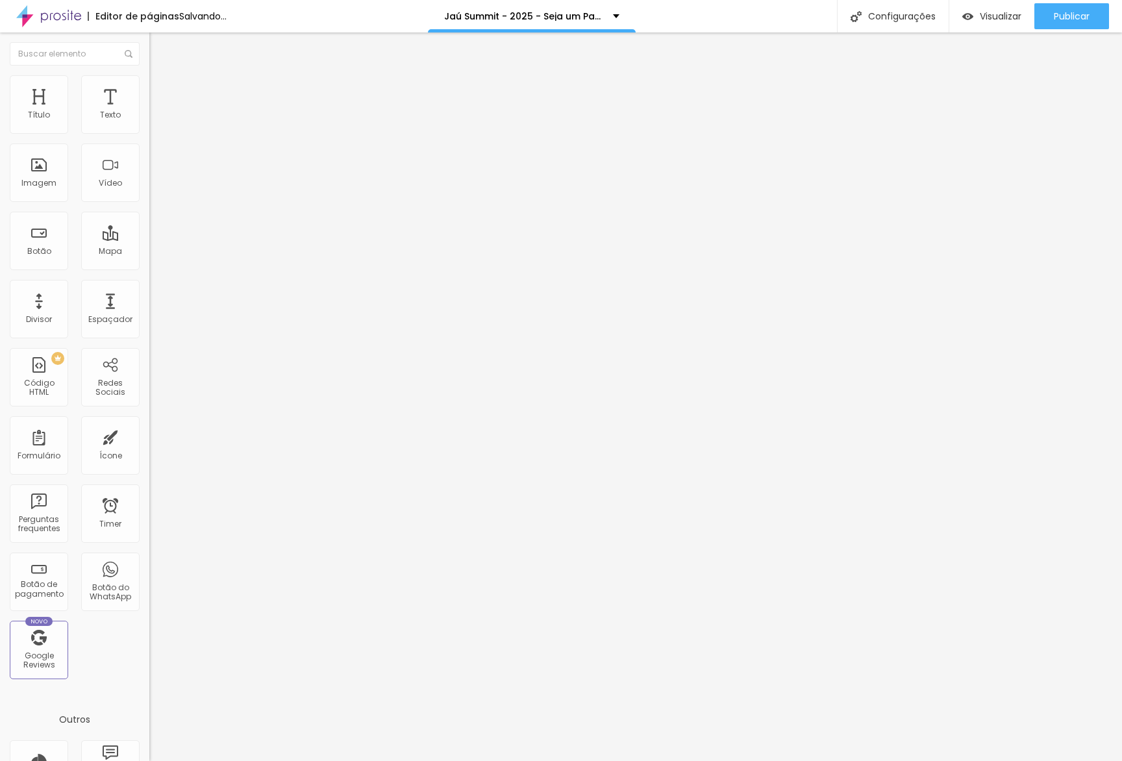
drag, startPoint x: 129, startPoint y: 289, endPoint x: 129, endPoint y: 311, distance: 22.1
click at [149, 558] on div at bounding box center [223, 558] width 149 height 0
click at [149, 566] on div at bounding box center [223, 566] width 149 height 0
click at [149, 574] on div at bounding box center [223, 574] width 149 height 0
click at [149, 98] on li "Avançado" at bounding box center [223, 94] width 149 height 13
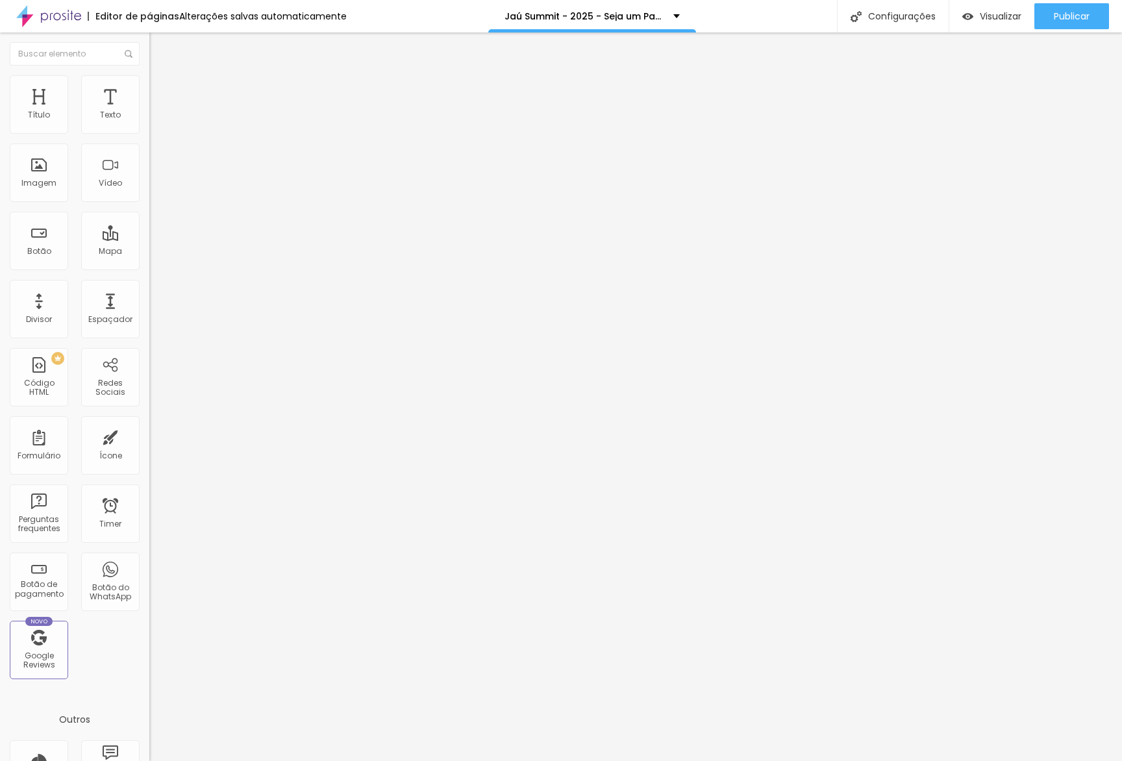
drag, startPoint x: 119, startPoint y: 288, endPoint x: 138, endPoint y: 320, distance: 37.2
click at [149, 558] on div at bounding box center [223, 558] width 149 height 0
click at [149, 566] on div at bounding box center [223, 566] width 149 height 0
click at [149, 566] on li "Desktop" at bounding box center [223, 570] width 149 height 8
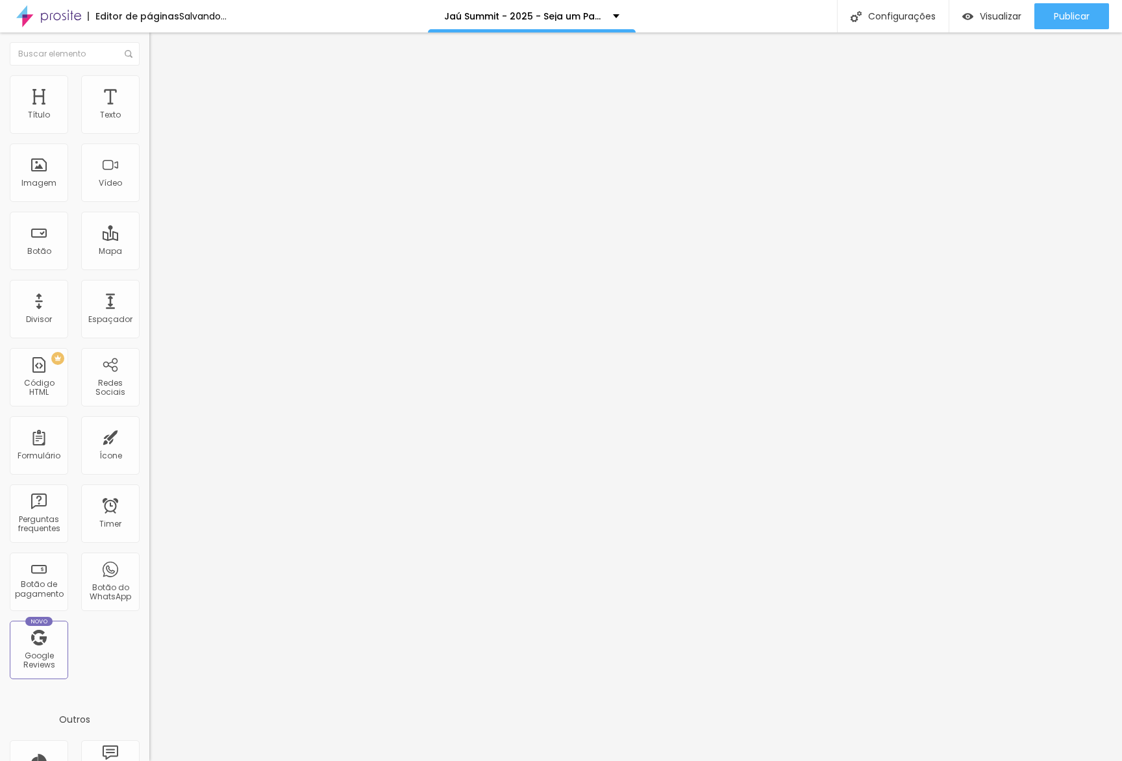
click at [149, 574] on div at bounding box center [223, 574] width 149 height 0
drag, startPoint x: 116, startPoint y: 85, endPoint x: 129, endPoint y: 107, distance: 25.6
click at [149, 88] on li "Avançado" at bounding box center [223, 94] width 149 height 13
drag, startPoint x: 128, startPoint y: 297, endPoint x: 122, endPoint y: 293, distance: 7.0
click at [149, 551] on li "Celular" at bounding box center [223, 555] width 149 height 8
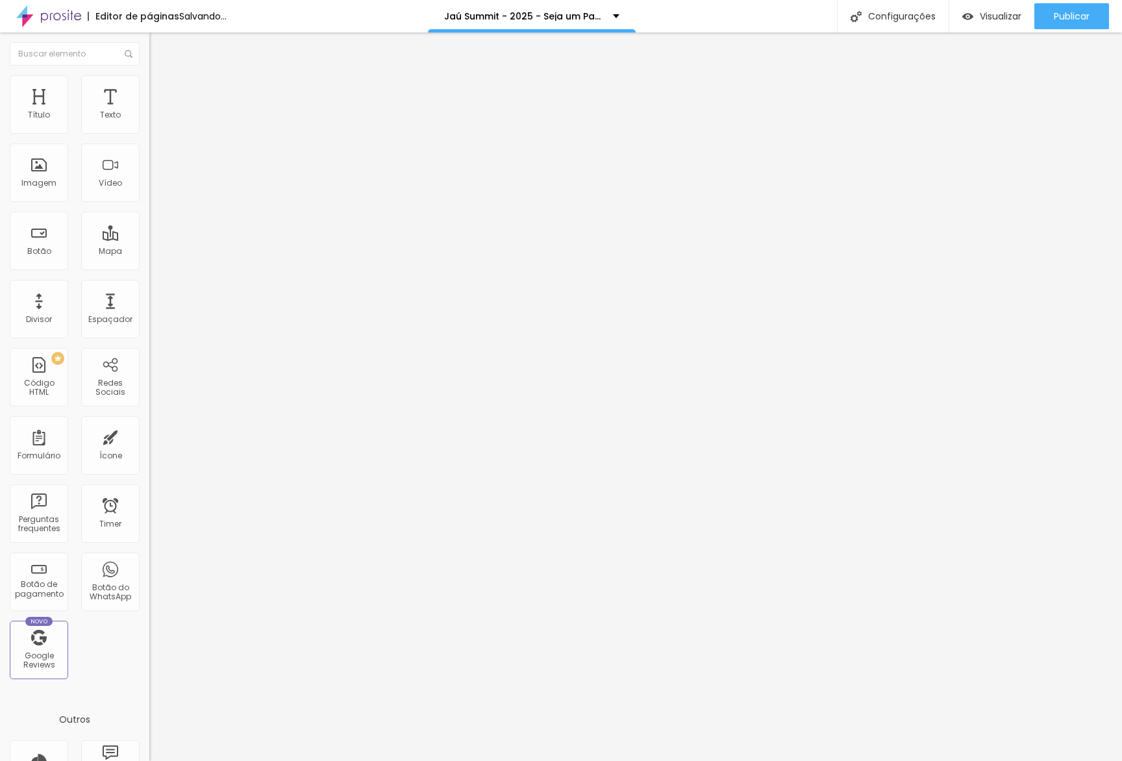
drag, startPoint x: 130, startPoint y: 293, endPoint x: 130, endPoint y: 301, distance: 7.8
click at [149, 558] on div at bounding box center [223, 558] width 149 height 0
drag, startPoint x: 127, startPoint y: 314, endPoint x: 128, endPoint y: 330, distance: 16.9
click at [149, 566] on div at bounding box center [223, 566] width 149 height 0
click at [149, 566] on li "Desktop" at bounding box center [223, 570] width 149 height 8
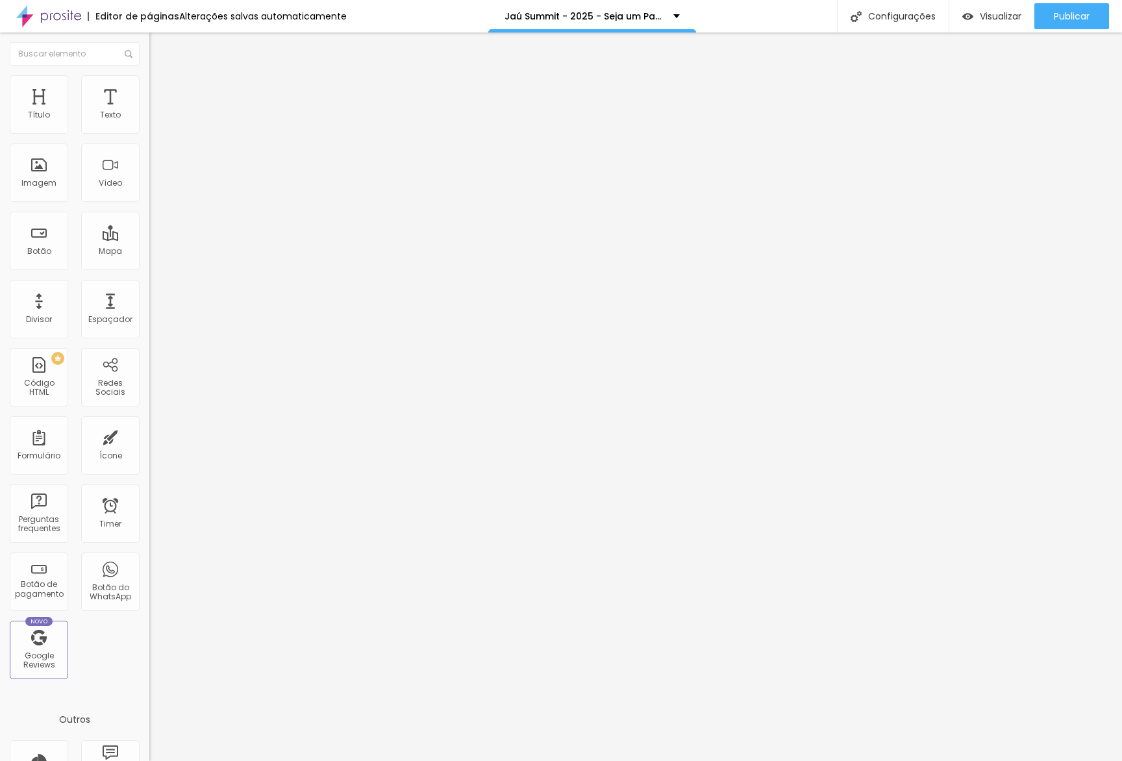
click at [149, 574] on div at bounding box center [223, 574] width 149 height 0
click at [149, 88] on img at bounding box center [155, 94] width 12 height 12
click at [149, 551] on li "Celular" at bounding box center [223, 555] width 149 height 8
click at [149, 558] on li "Tablet" at bounding box center [223, 562] width 149 height 8
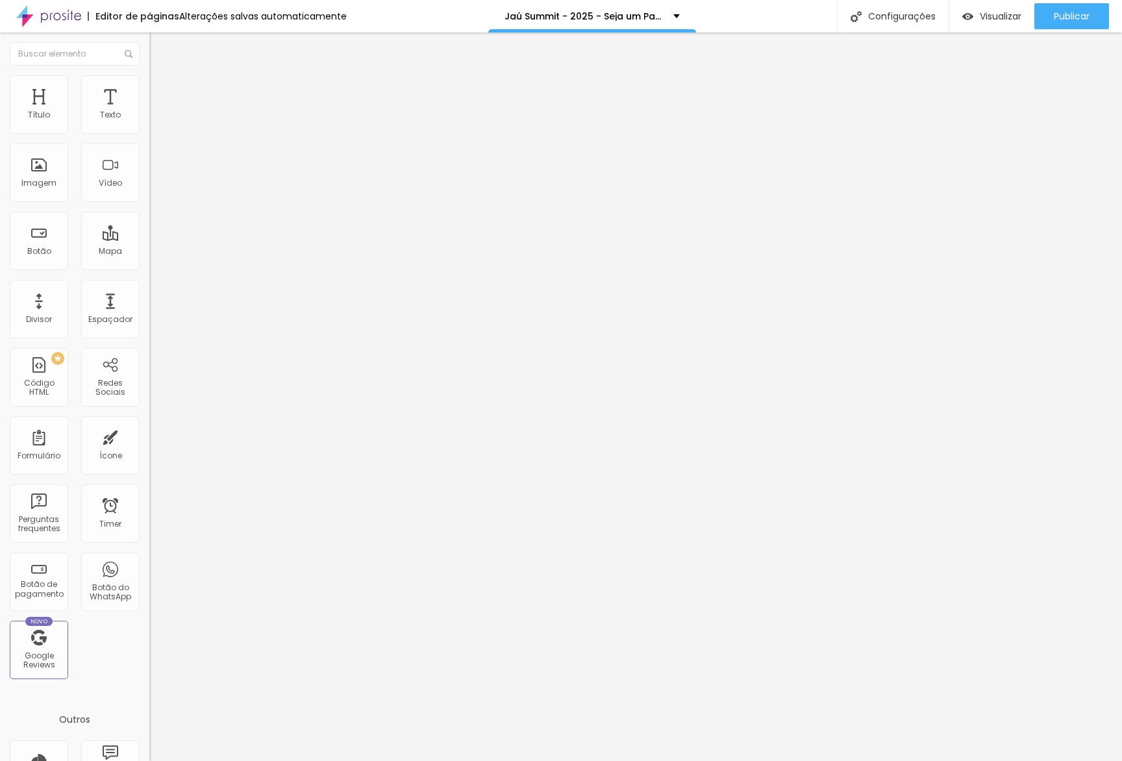
drag, startPoint x: 126, startPoint y: 318, endPoint x: 129, endPoint y: 292, distance: 26.1
click at [149, 566] on div at bounding box center [223, 566] width 149 height 0
drag, startPoint x: 128, startPoint y: 286, endPoint x: 129, endPoint y: 316, distance: 29.9
click at [149, 558] on div at bounding box center [223, 558] width 149 height 0
drag, startPoint x: 127, startPoint y: 335, endPoint x: 133, endPoint y: 343, distance: 9.7
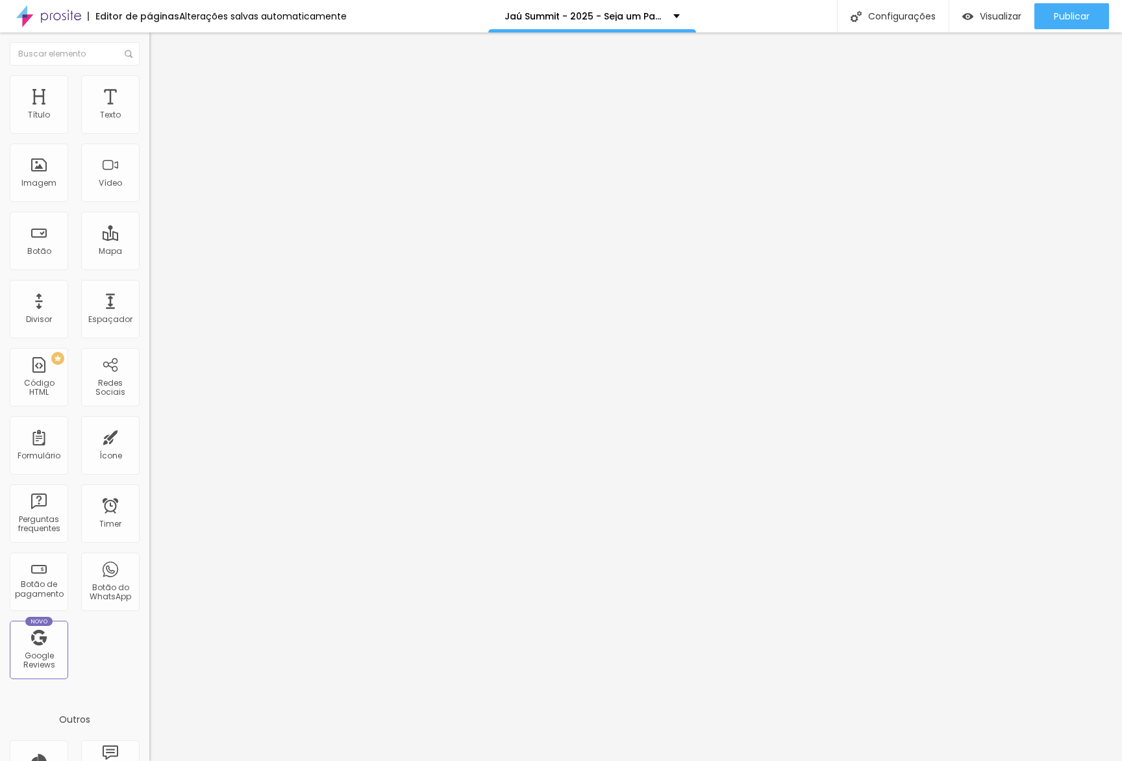
click at [149, 574] on div at bounding box center [223, 574] width 149 height 0
click at [149, 88] on img at bounding box center [155, 94] width 12 height 12
drag, startPoint x: 131, startPoint y: 312, endPoint x: 131, endPoint y: 322, distance: 9.7
click at [149, 566] on div at bounding box center [223, 566] width 149 height 0
click at [149, 566] on li "Desktop" at bounding box center [223, 570] width 149 height 8
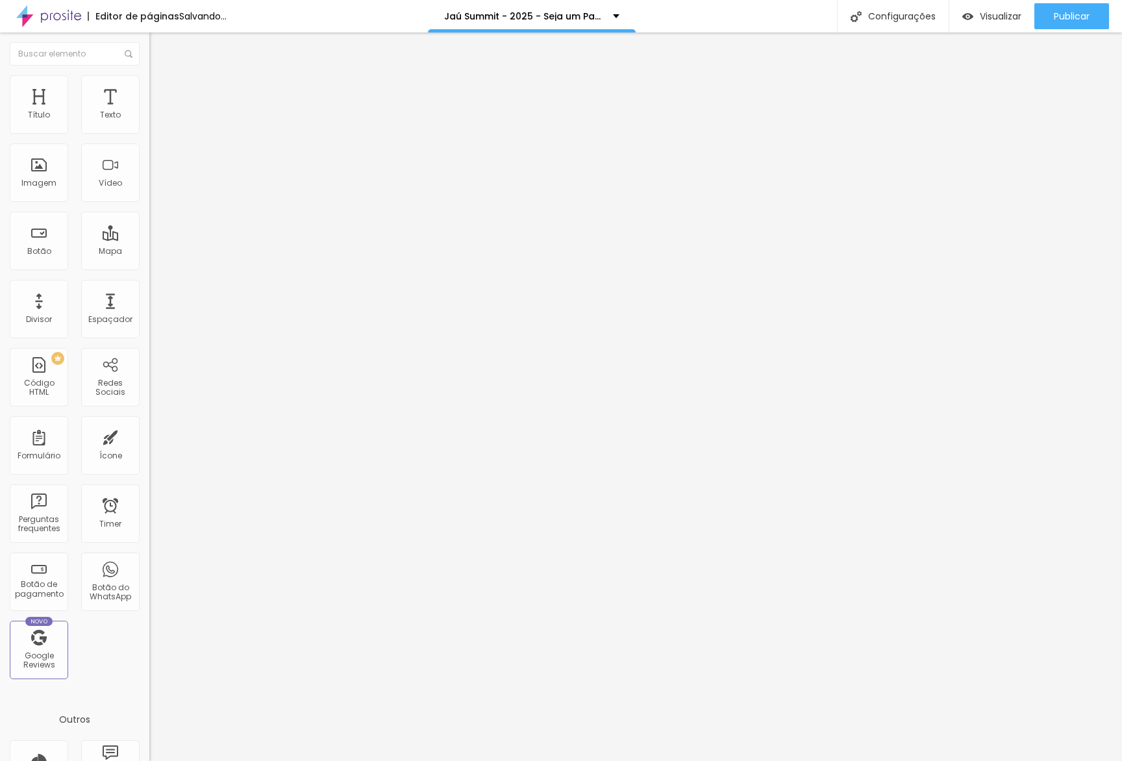
click at [134, 343] on div "Título Texto Imagem Vídeo Botão Mapa Divisor Espaçador PREMIUM Código HTML Rede…" at bounding box center [74, 382] width 149 height 614
drag, startPoint x: 129, startPoint y: 94, endPoint x: 125, endPoint y: 103, distance: 10.3
click at [161, 96] on span "Avançado" at bounding box center [182, 97] width 43 height 11
click at [149, 574] on div at bounding box center [223, 574] width 149 height 0
click at [149, 88] on li "Avançado" at bounding box center [223, 94] width 149 height 13
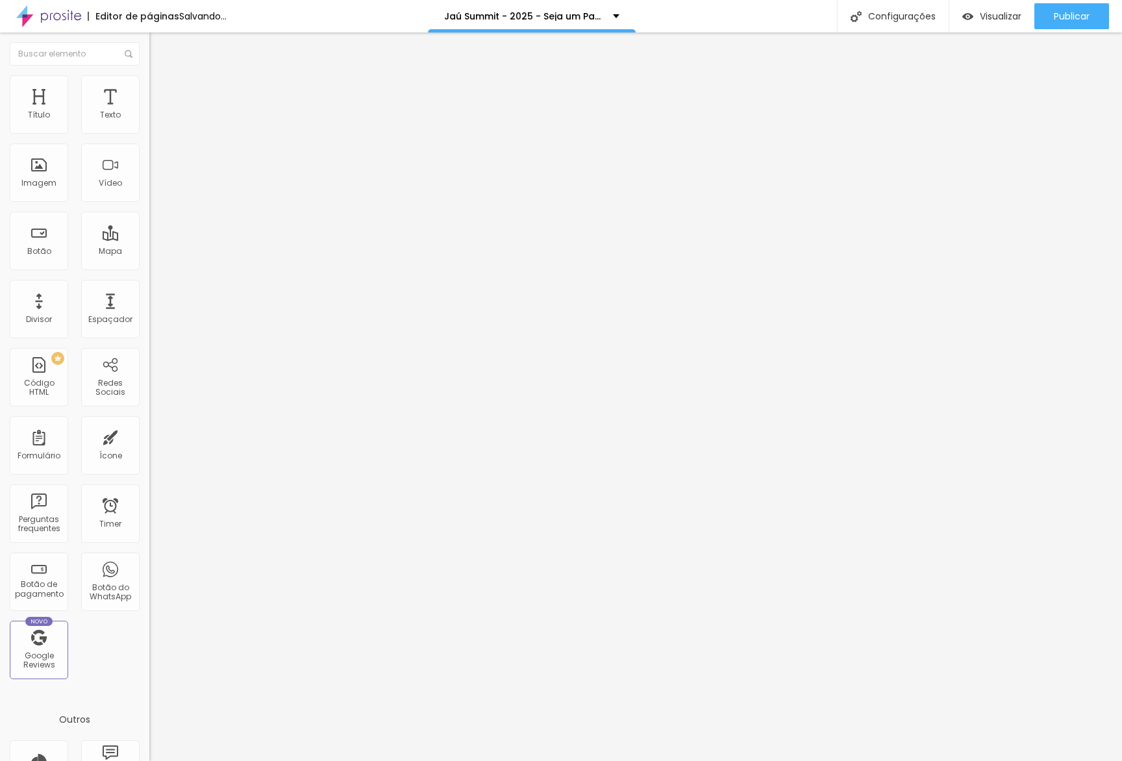
click at [149, 551] on li "Celular" at bounding box center [223, 555] width 149 height 8
drag, startPoint x: 134, startPoint y: 291, endPoint x: 135, endPoint y: 301, distance: 9.8
click at [149, 558] on div at bounding box center [223, 558] width 149 height 0
click at [149, 97] on li "Avançado" at bounding box center [223, 94] width 149 height 13
drag, startPoint x: 118, startPoint y: 282, endPoint x: 124, endPoint y: 289, distance: 9.7
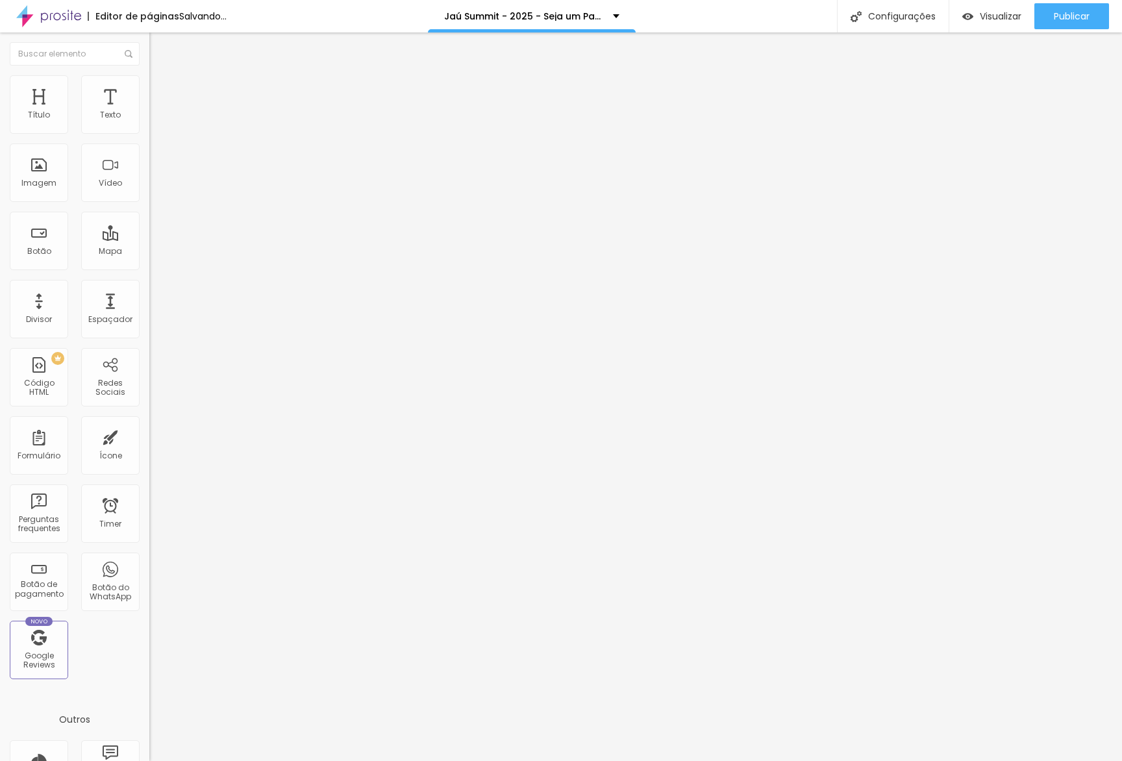
click at [149, 551] on li "Celular" at bounding box center [223, 555] width 149 height 8
drag, startPoint x: 124, startPoint y: 289, endPoint x: 128, endPoint y: 308, distance: 19.2
click at [149, 558] on div at bounding box center [223, 558] width 149 height 0
drag, startPoint x: 128, startPoint y: 310, endPoint x: 127, endPoint y: 331, distance: 21.4
click at [149, 566] on div at bounding box center [223, 566] width 149 height 0
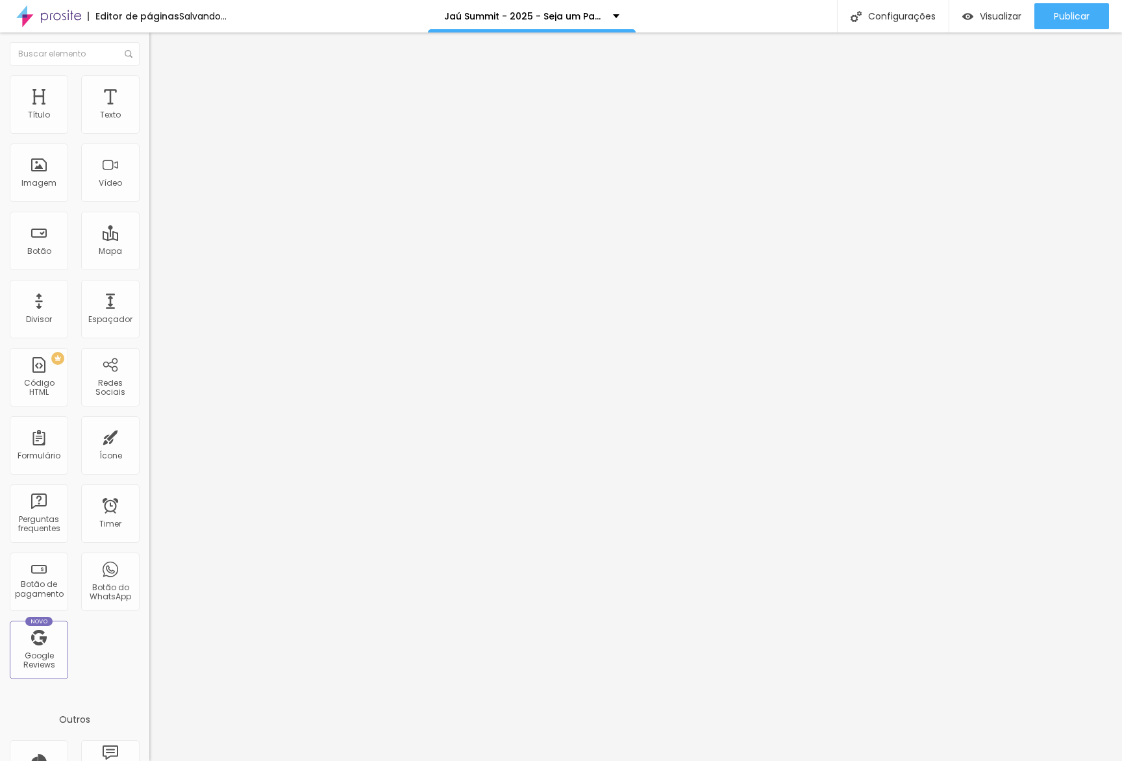
click at [149, 566] on li "Desktop" at bounding box center [223, 570] width 149 height 8
click at [149, 574] on div at bounding box center [223, 574] width 149 height 0
drag, startPoint x: 117, startPoint y: 101, endPoint x: 125, endPoint y: 114, distance: 15.1
click at [149, 101] on li "Avançado" at bounding box center [223, 94] width 149 height 13
click at [149, 566] on div at bounding box center [223, 566] width 149 height 0
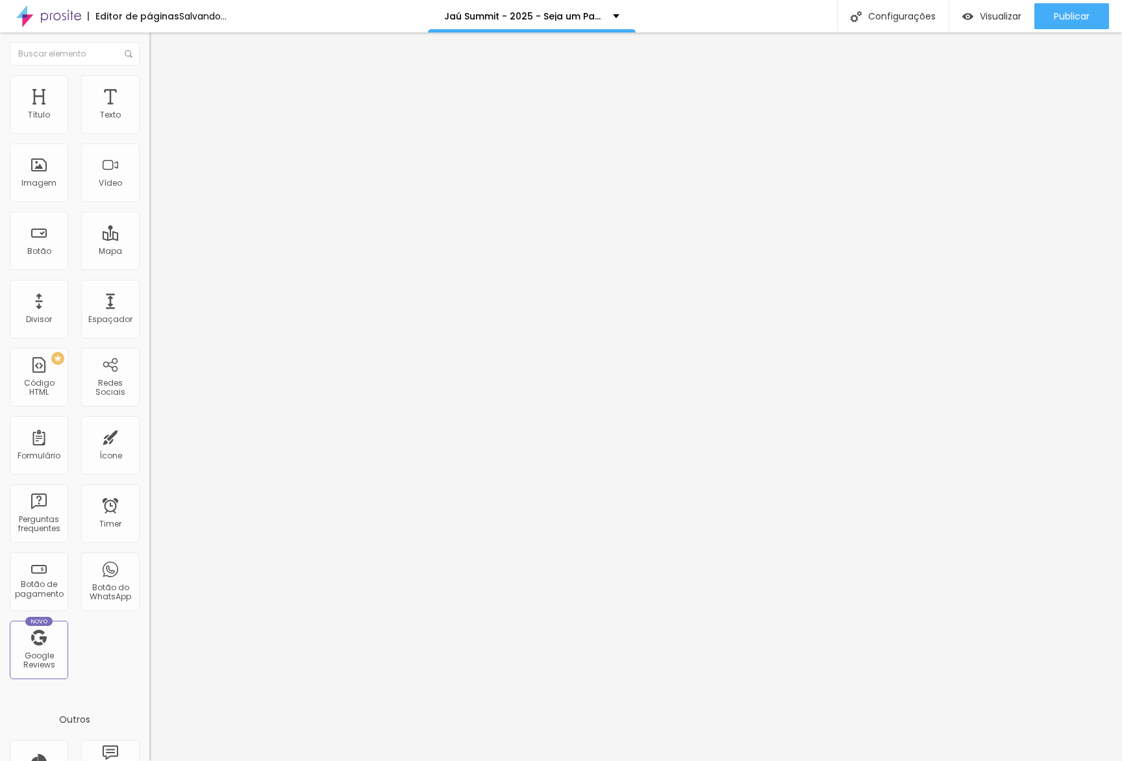
drag, startPoint x: 125, startPoint y: 327, endPoint x: 129, endPoint y: 336, distance: 10.3
click at [149, 551] on ul "Celular Tablet Desktop" at bounding box center [223, 562] width 149 height 23
click at [149, 574] on div at bounding box center [223, 574] width 149 height 0
click at [149, 98] on li "Avançado" at bounding box center [223, 94] width 149 height 13
click at [149, 551] on li "Celular" at bounding box center [223, 555] width 149 height 8
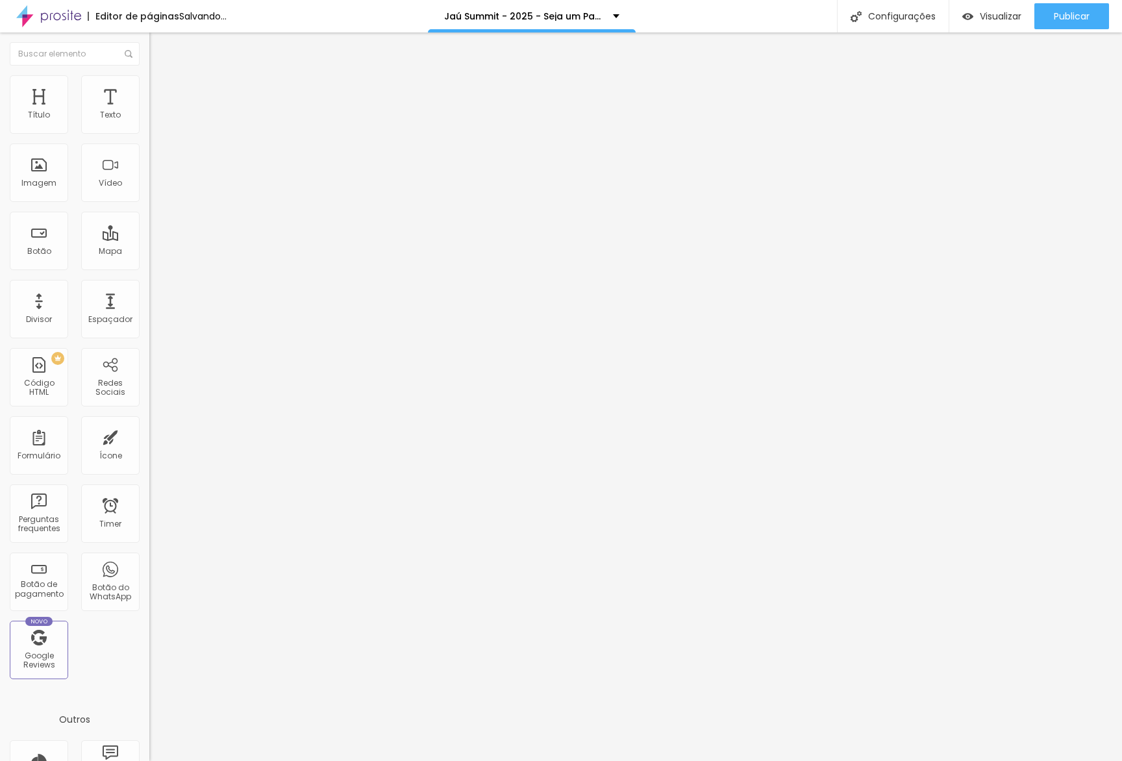
click at [149, 558] on div at bounding box center [223, 558] width 149 height 0
click at [149, 88] on li "Avançado" at bounding box center [223, 94] width 149 height 13
drag, startPoint x: 122, startPoint y: 286, endPoint x: 128, endPoint y: 303, distance: 18.5
click at [149, 558] on div at bounding box center [223, 558] width 149 height 0
drag, startPoint x: 127, startPoint y: 311, endPoint x: 128, endPoint y: 321, distance: 10.4
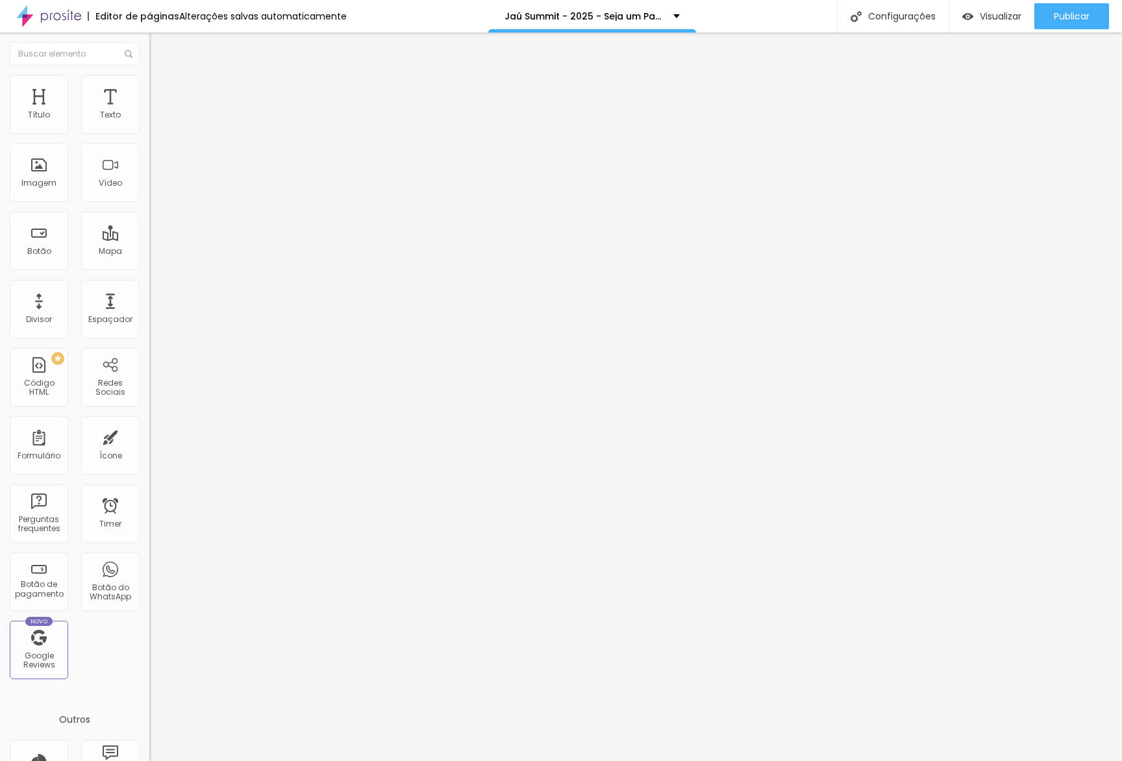
click at [149, 566] on div at bounding box center [223, 566] width 149 height 0
drag, startPoint x: 127, startPoint y: 336, endPoint x: 147, endPoint y: 352, distance: 25.9
click at [149, 574] on div at bounding box center [223, 574] width 149 height 0
click at [161, 92] on span "Avançado" at bounding box center [182, 97] width 43 height 11
drag, startPoint x: 127, startPoint y: 284, endPoint x: 130, endPoint y: 301, distance: 17.1
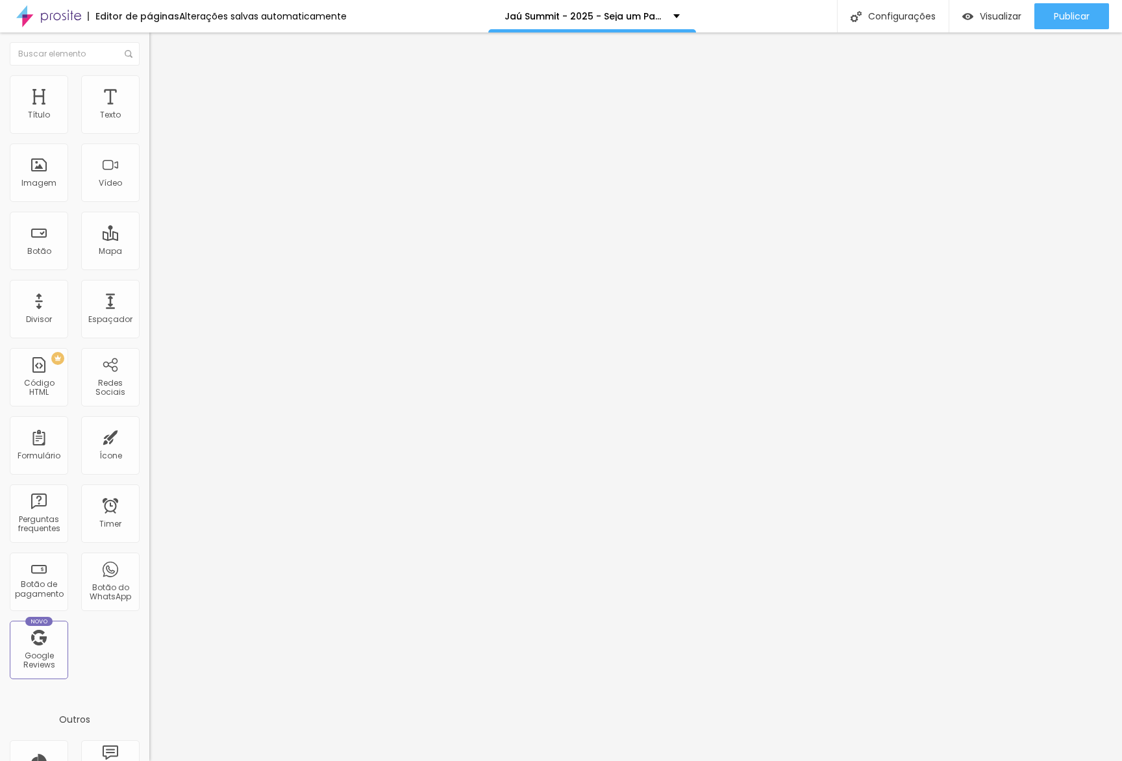
click at [149, 558] on div at bounding box center [223, 558] width 149 height 0
drag, startPoint x: 129, startPoint y: 316, endPoint x: 131, endPoint y: 330, distance: 14.3
click at [149, 566] on div at bounding box center [223, 566] width 149 height 0
click at [149, 566] on li "Desktop" at bounding box center [223, 570] width 149 height 8
click at [149, 574] on div at bounding box center [223, 574] width 149 height 0
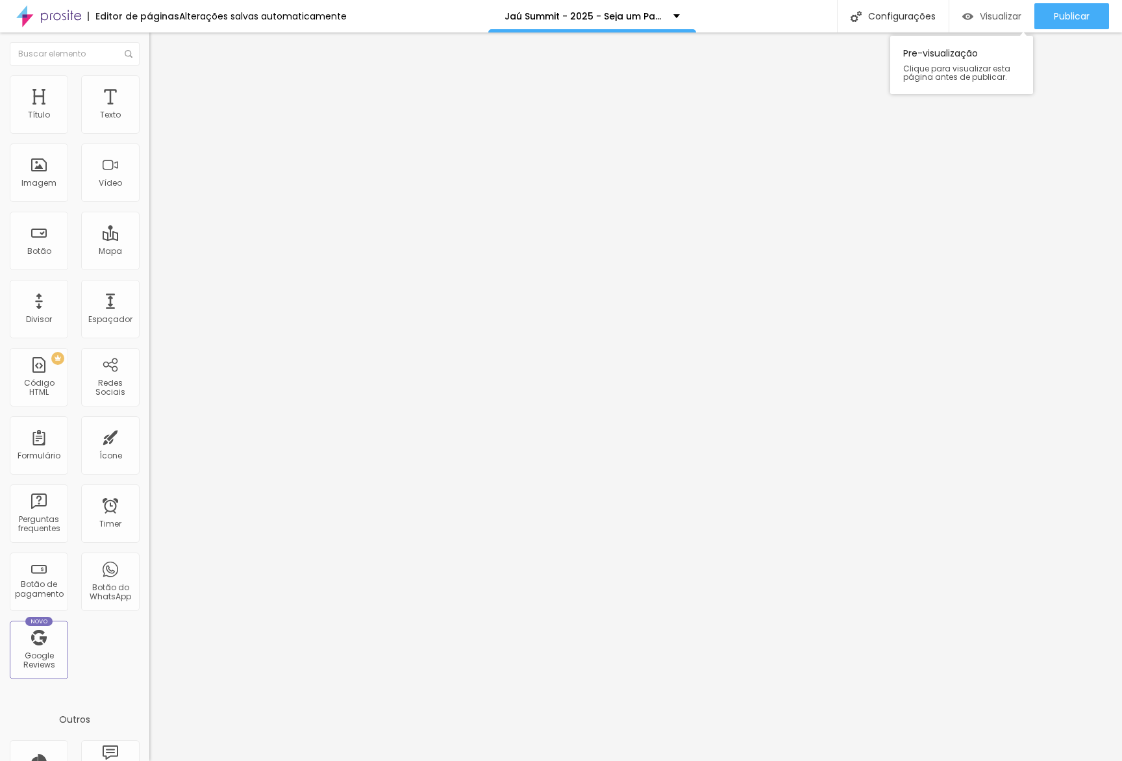
click at [977, 21] on div "Visualizar" at bounding box center [991, 16] width 59 height 11
click at [161, 87] on span "Estilo" at bounding box center [171, 84] width 20 height 11
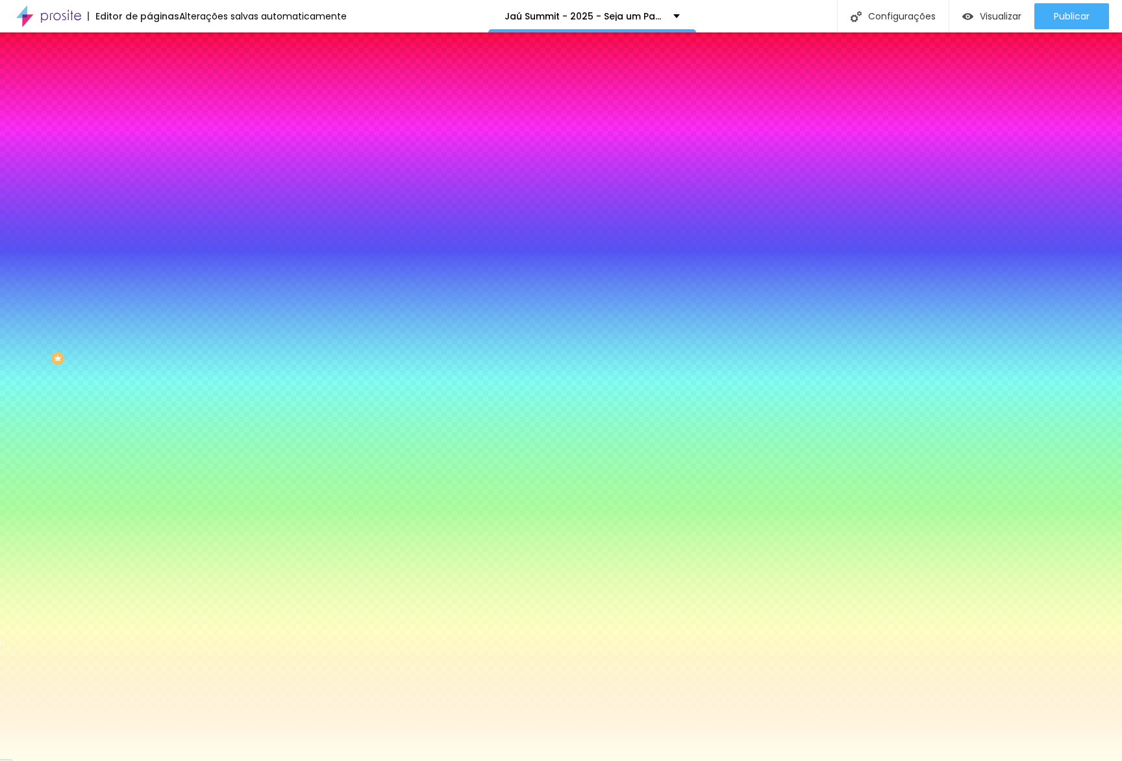
click at [149, 119] on span "Adicionar imagem" at bounding box center [191, 113] width 84 height 11
click at [149, 177] on div at bounding box center [223, 177] width 149 height 0
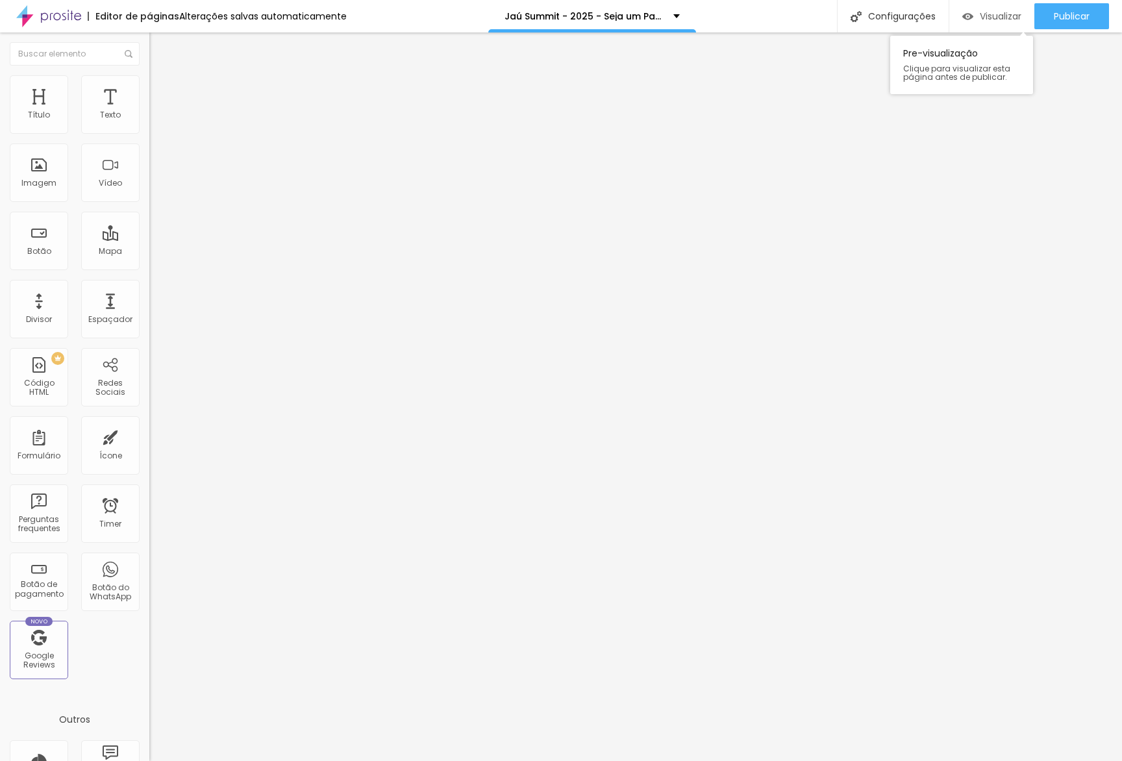
click at [993, 18] on span "Visualizar" at bounding box center [1001, 16] width 42 height 10
click at [149, 79] on img at bounding box center [155, 81] width 12 height 12
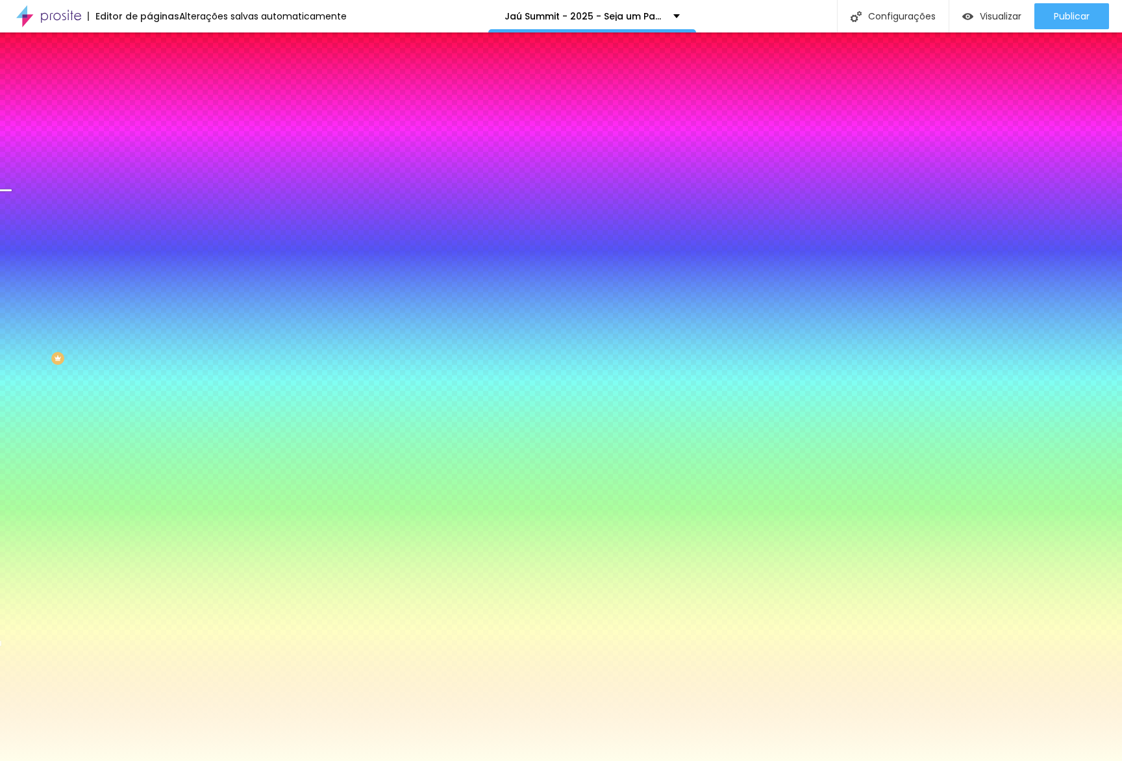
click at [149, 177] on div at bounding box center [223, 177] width 149 height 0
drag, startPoint x: 133, startPoint y: 265, endPoint x: 134, endPoint y: 242, distance: 23.4
click at [149, 190] on div "Cor de fundo Voltar ao padrão #FFFEEB" at bounding box center [223, 172] width 149 height 36
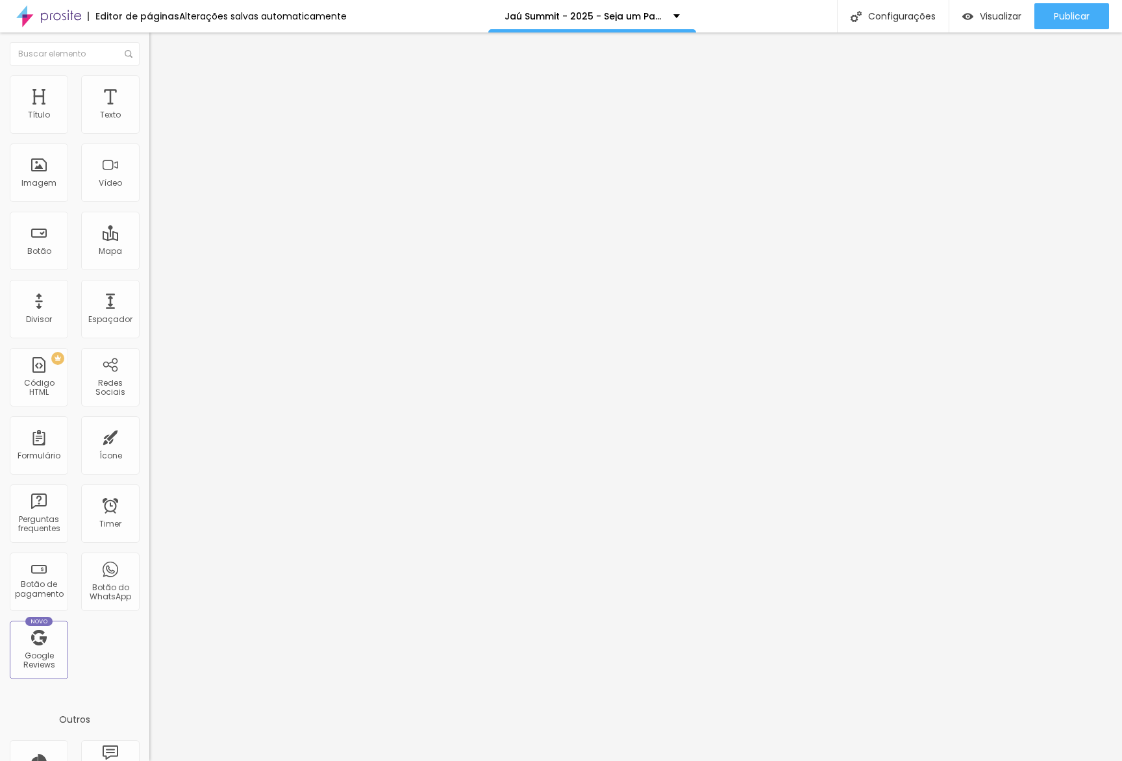
click at [149, 88] on li "Avançado" at bounding box center [223, 94] width 149 height 13
drag, startPoint x: 107, startPoint y: 154, endPoint x: 116, endPoint y: 176, distance: 23.6
click at [149, 447] on input "0" at bounding box center [177, 454] width 56 height 14
type input "20"
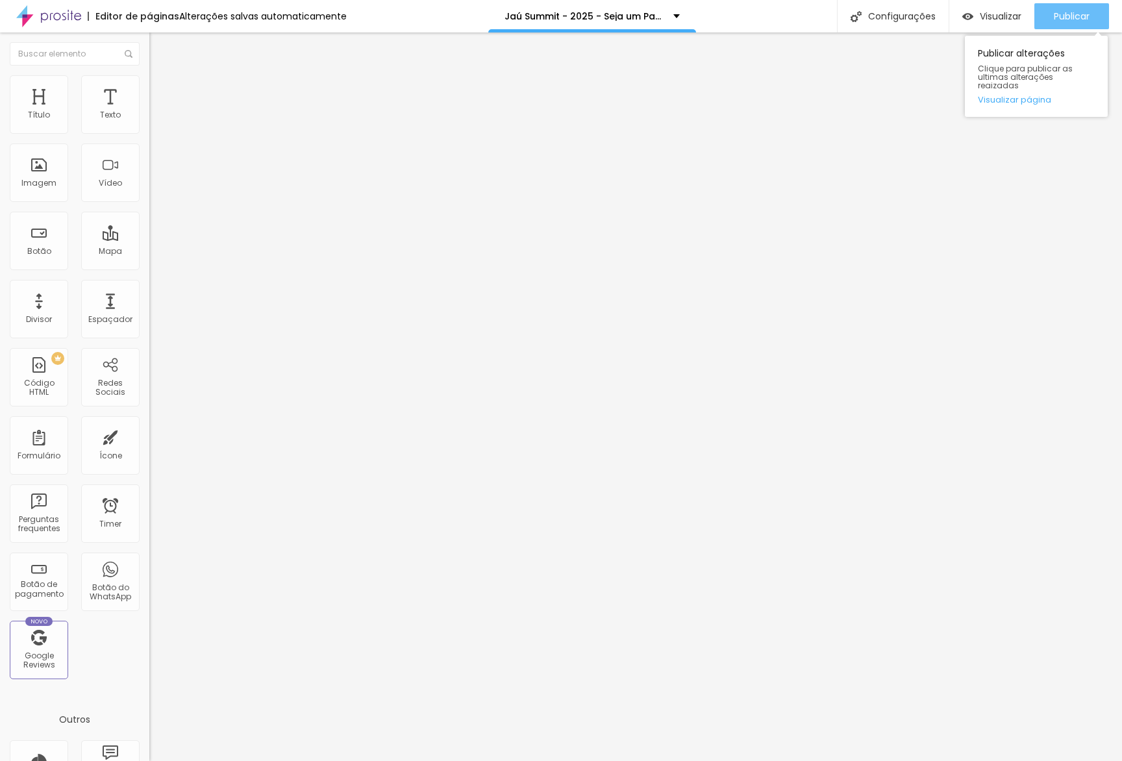
click at [1067, 18] on span "Publicar" at bounding box center [1072, 16] width 36 height 10
click at [1043, 95] on link "Visualizar página" at bounding box center [1036, 99] width 117 height 8
